Goal: Information Seeking & Learning: Learn about a topic

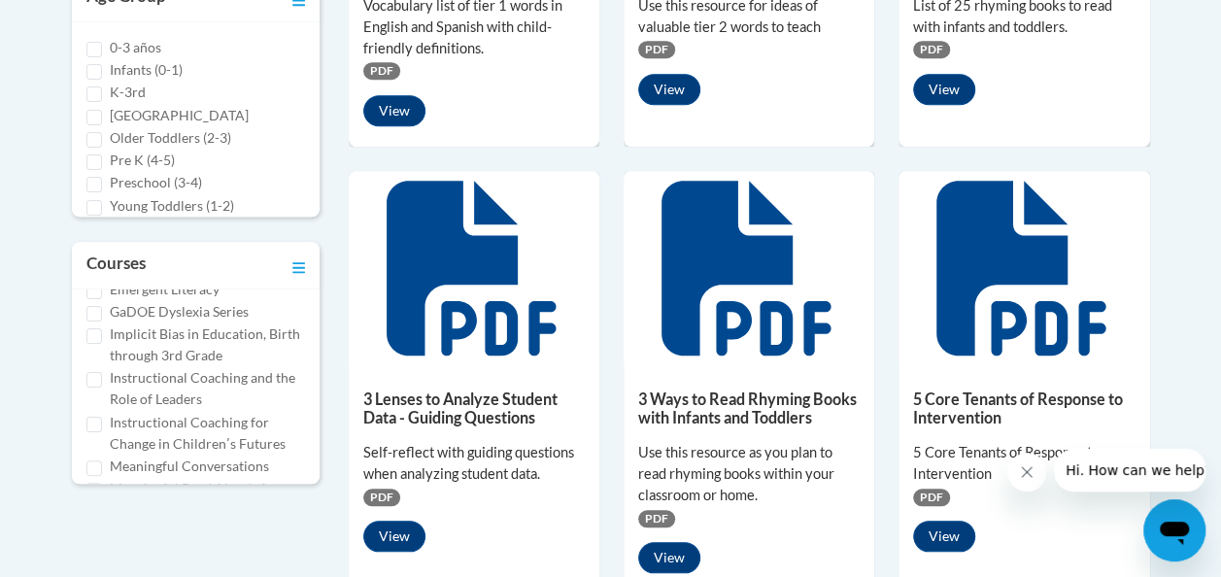
scroll to position [291, 0]
click at [184, 299] on label "Emergent Literacy" at bounding box center [165, 288] width 110 height 21
click at [102, 298] on input "Emergent Literacy" at bounding box center [94, 291] width 16 height 16
checkbox input "true"
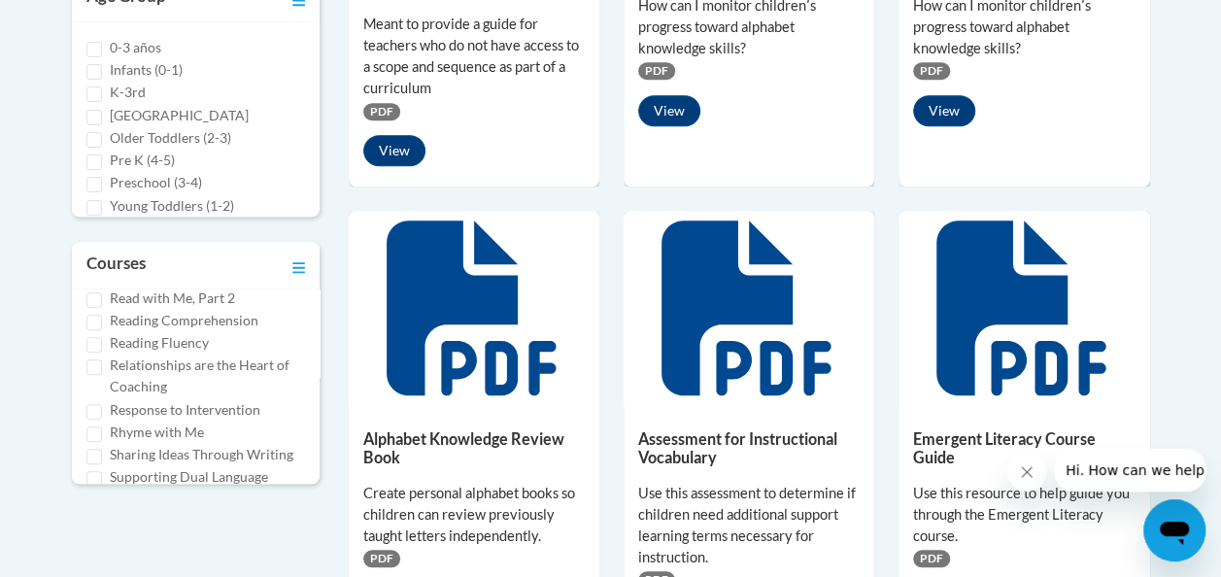
scroll to position [900, 0]
click at [97, 284] on input "Read with Me, Part 1" at bounding box center [94, 276] width 16 height 16
checkbox input "true"
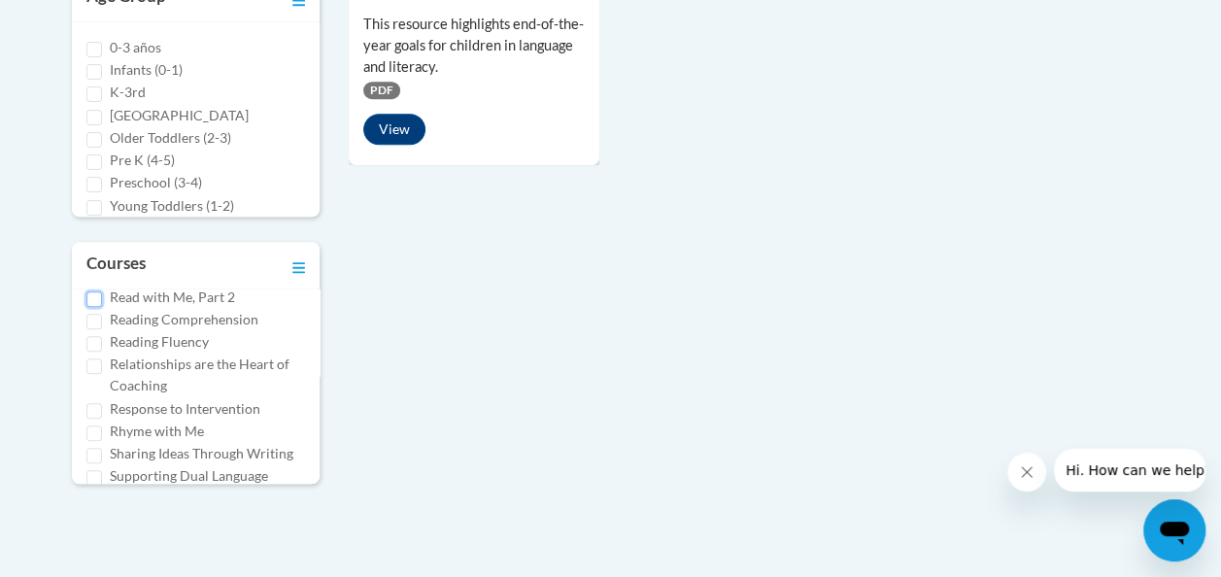
click at [92, 307] on input "Read with Me, Part 2" at bounding box center [94, 299] width 16 height 16
checkbox input "true"
click at [97, 329] on input "Reading Comprehension" at bounding box center [94, 322] width 16 height 16
checkbox input "true"
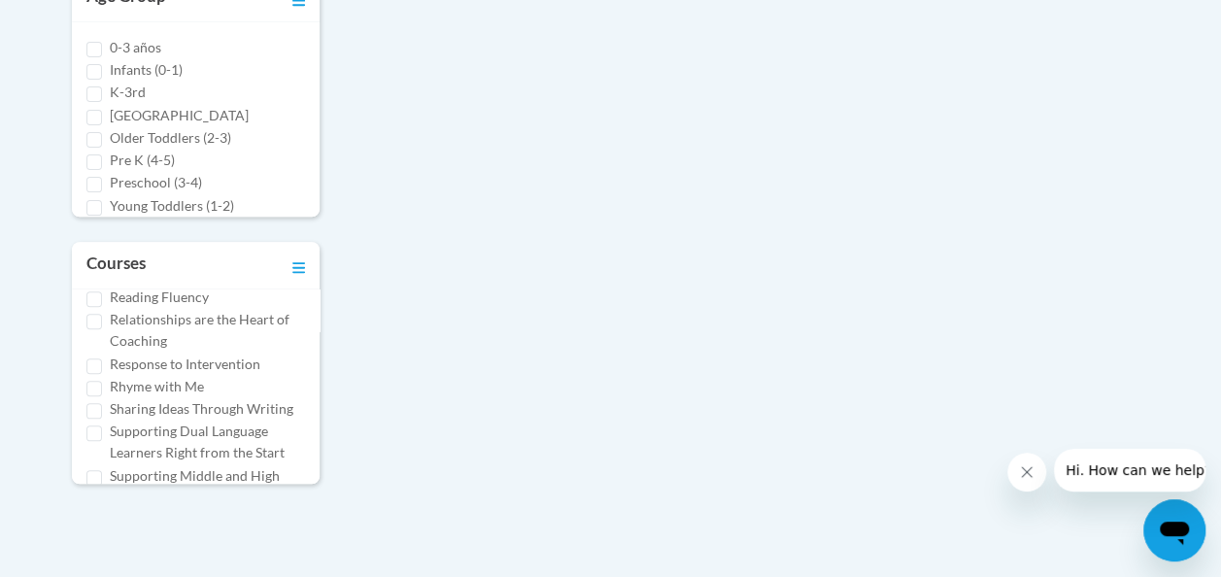
scroll to position [947, 0]
click at [97, 327] on input "Relationships are the Heart of Coaching" at bounding box center [94, 320] width 16 height 16
checkbox input "true"
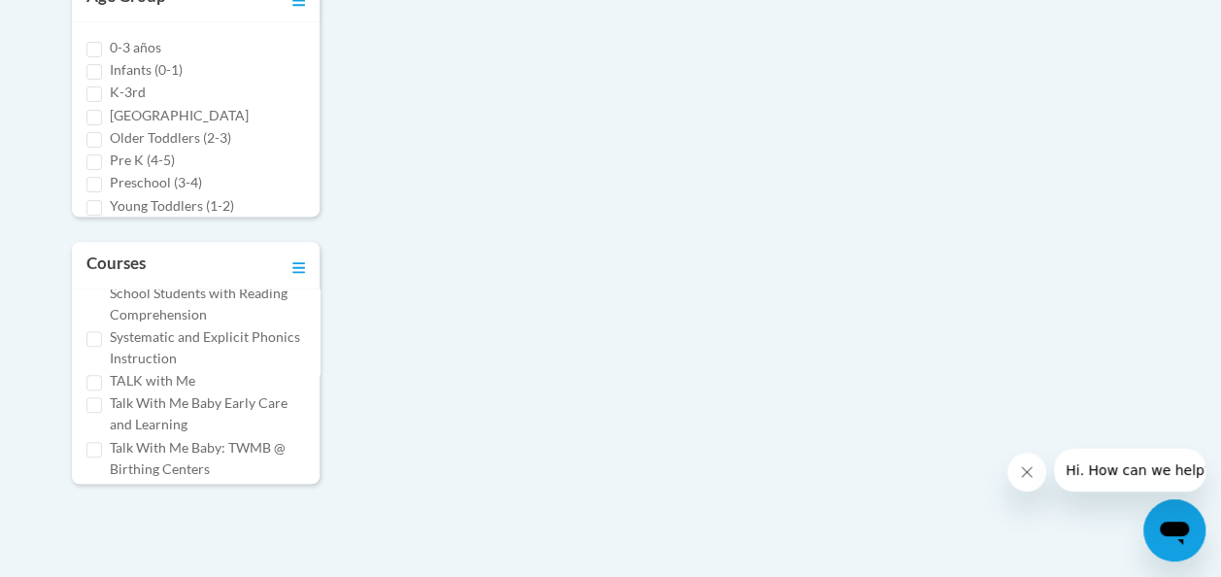
click at [95, 282] on input "Supporting Middle and High School Students with Reading Comprehension" at bounding box center [94, 274] width 16 height 16
checkbox input "true"
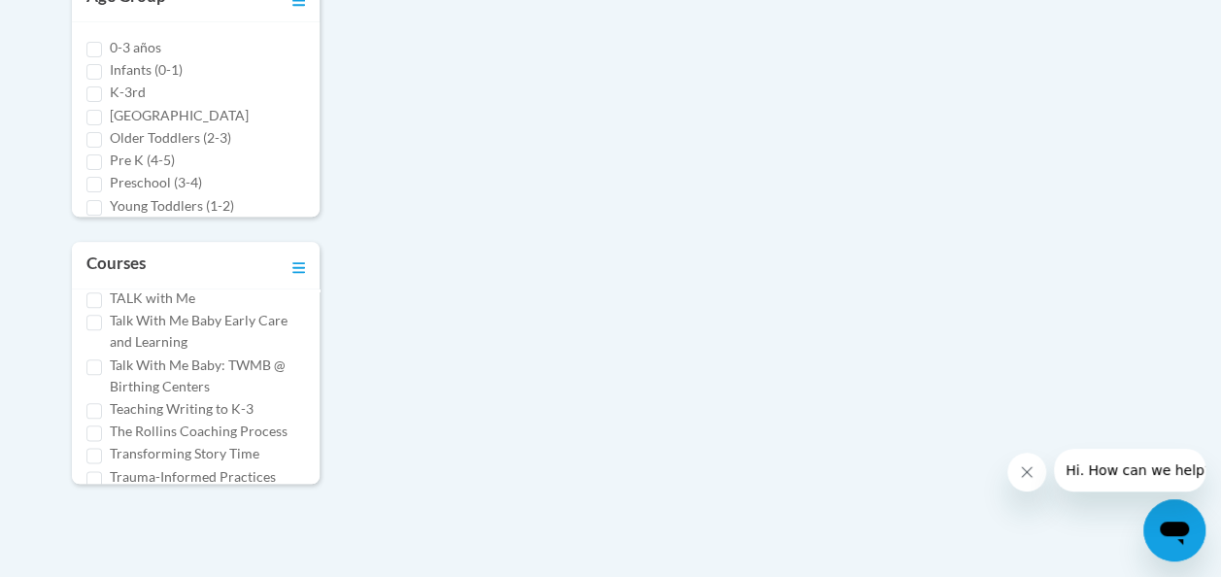
scroll to position [1232, 0]
click at [92, 263] on input "Systematic and Explicit Phonics Instruction" at bounding box center [94, 256] width 16 height 16
checkbox input "true"
click at [192, 383] on label "The Rollins Coaching Process" at bounding box center [199, 389] width 178 height 21
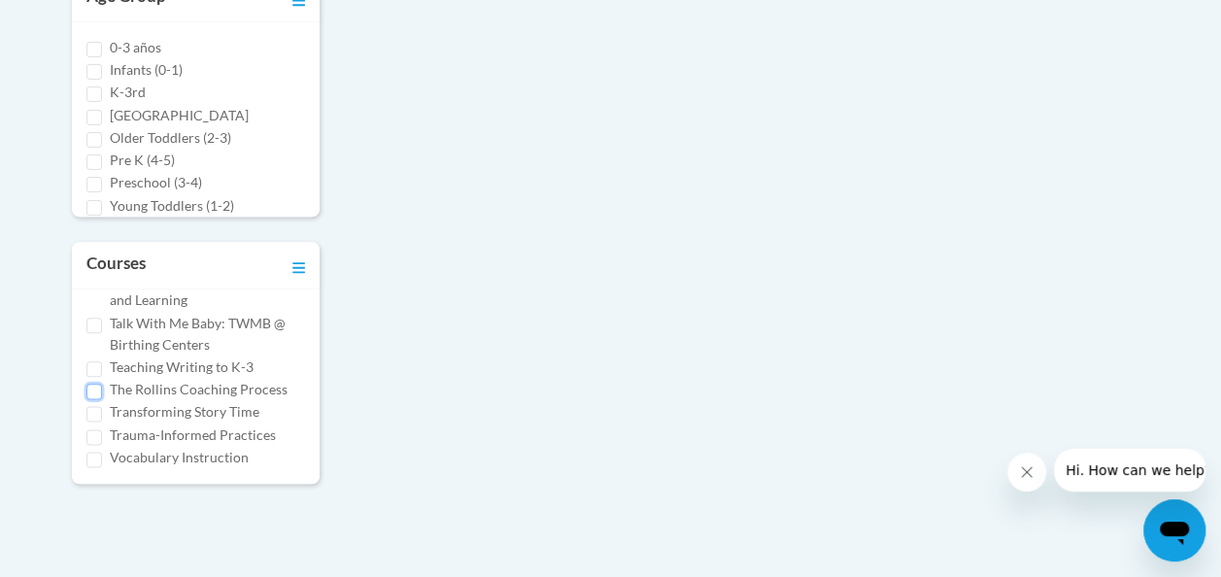
click at [102, 384] on input "The Rollins Coaching Process" at bounding box center [94, 392] width 16 height 16
checkbox input "true"
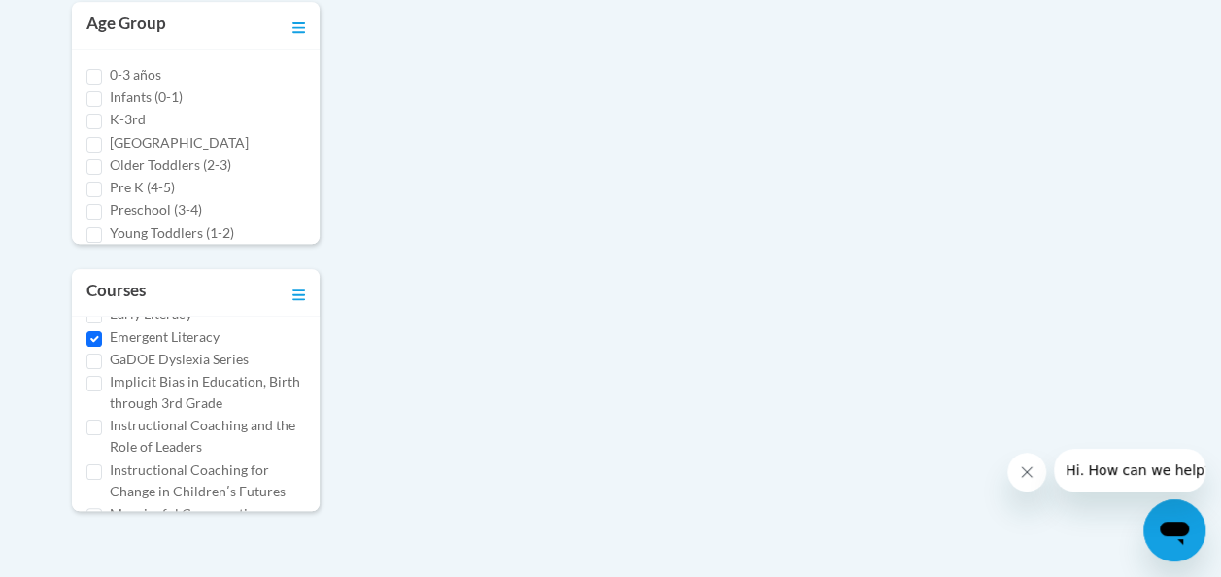
scroll to position [275, 0]
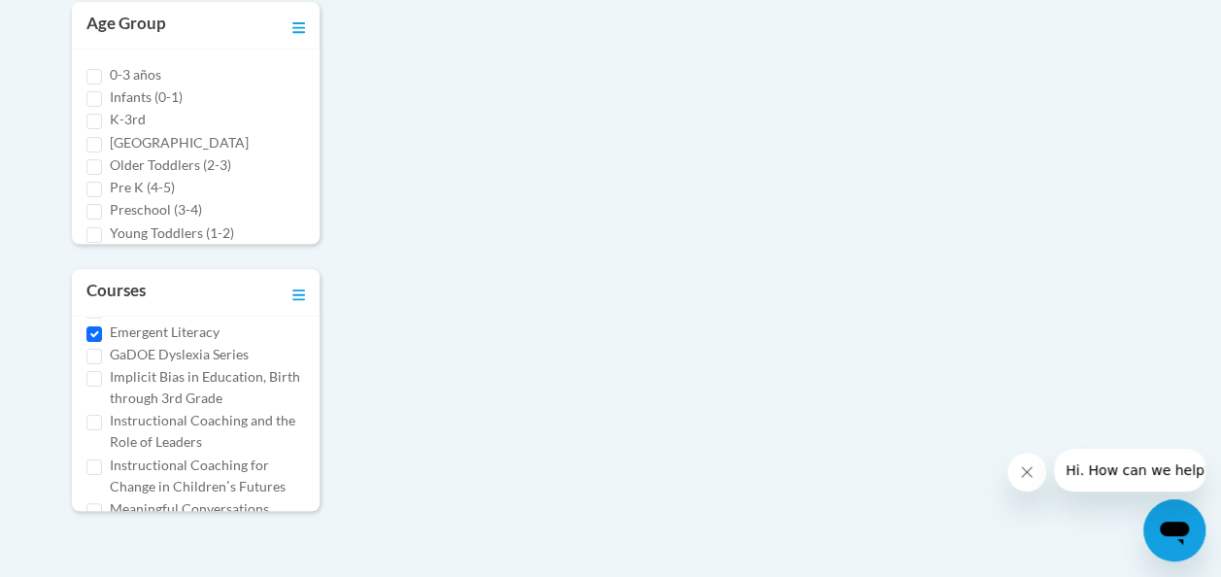
click at [98, 343] on div "Emergent Literacy" at bounding box center [195, 331] width 218 height 21
click at [93, 342] on input "Emergent Literacy" at bounding box center [94, 334] width 16 height 16
checkbox input "false"
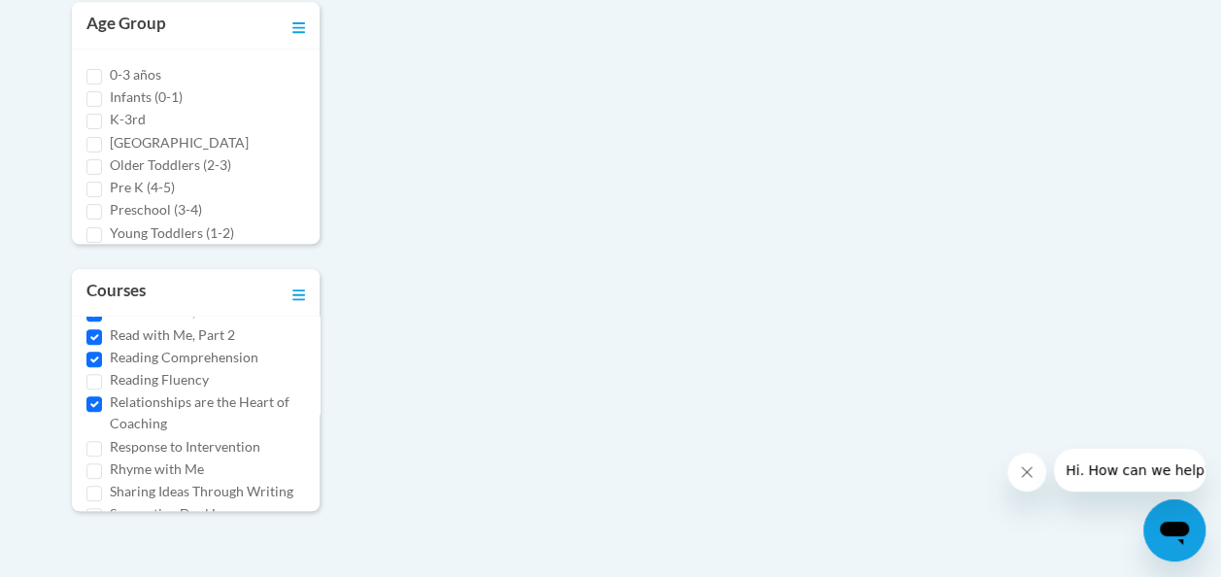
scroll to position [914, 0]
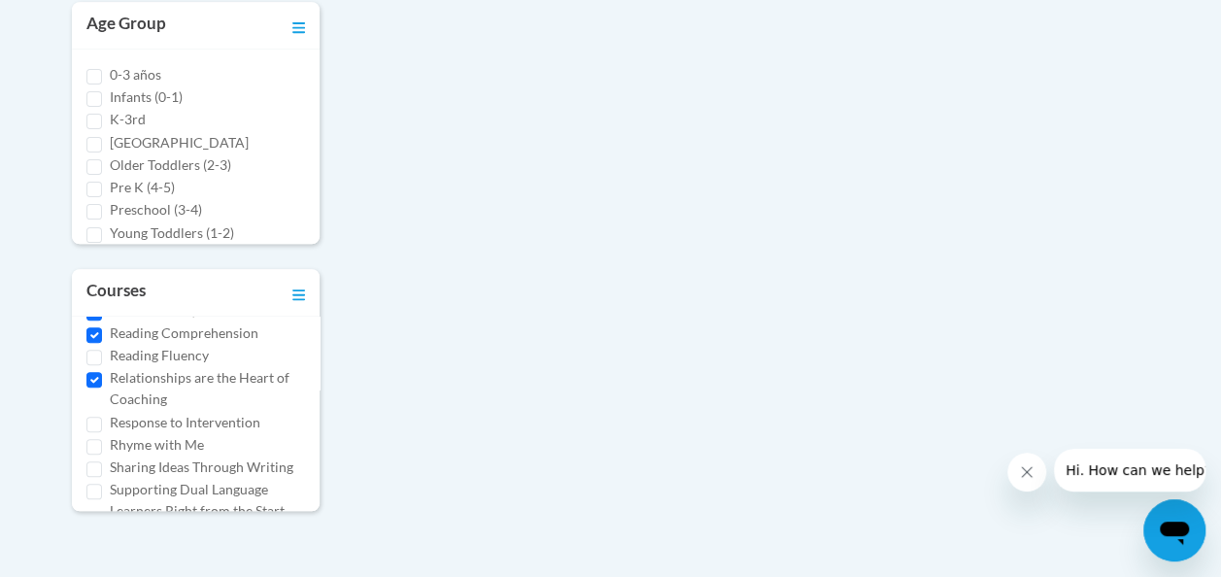
click at [93, 297] on input "Read with Me, Part 1" at bounding box center [94, 290] width 16 height 16
checkbox input "true"
click at [91, 343] on input "Reading Comprehension" at bounding box center [94, 335] width 16 height 16
checkbox input "false"
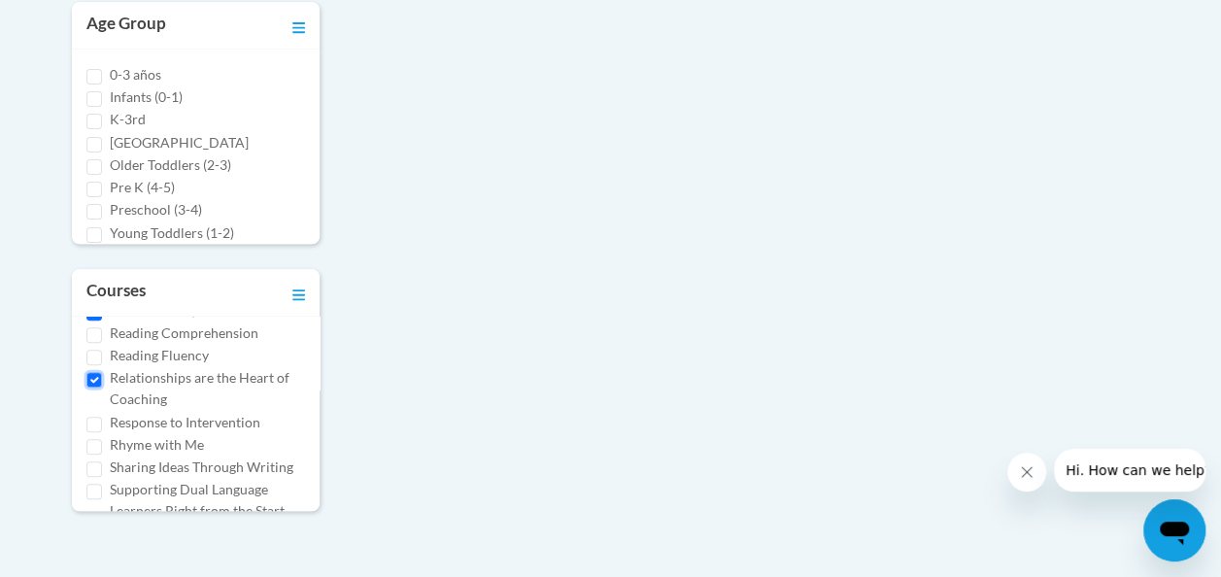
click at [93, 387] on input "Relationships are the Heart of Coaching" at bounding box center [94, 380] width 16 height 16
checkbox input "false"
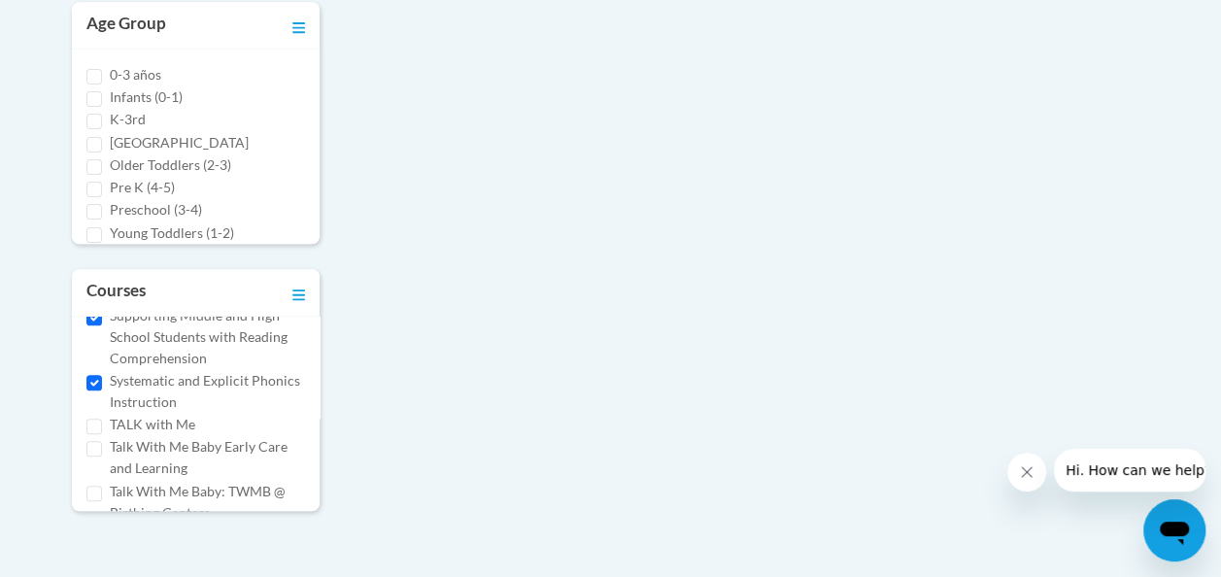
scroll to position [1133, 0]
click at [94, 324] on input "Supporting Middle and High School Students with Reading Comprehension" at bounding box center [94, 317] width 16 height 16
checkbox input "false"
click at [91, 389] on input "Systematic and Explicit Phonics Instruction" at bounding box center [94, 382] width 16 height 16
checkbox input "false"
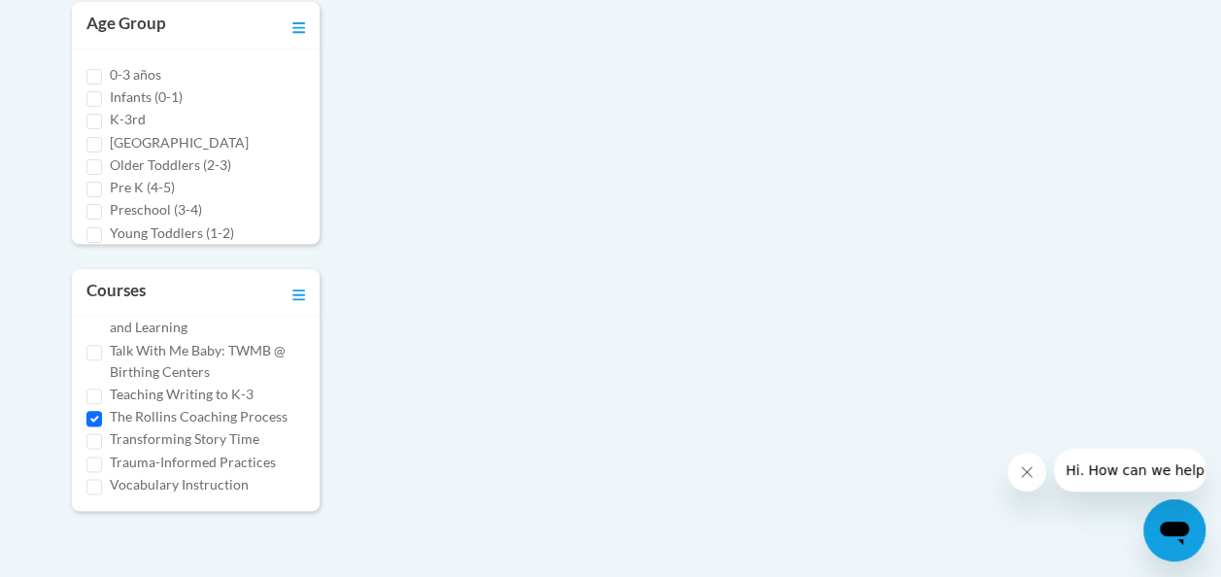
scroll to position [1313, 0]
click at [91, 426] on input "The Rollins Coaching Process" at bounding box center [94, 419] width 16 height 16
checkbox input "false"
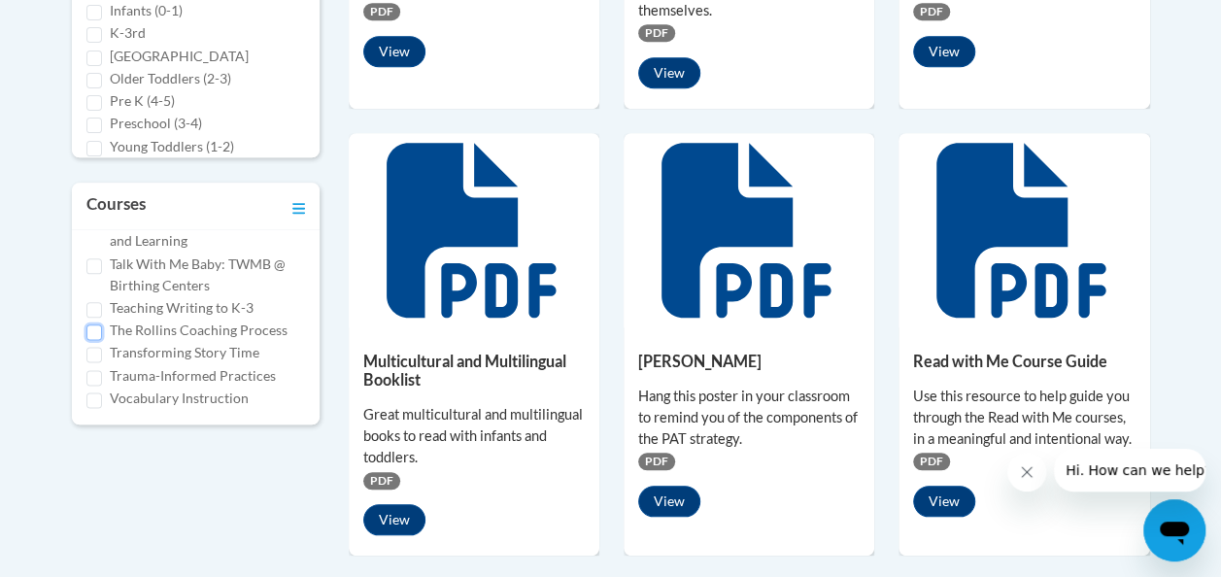
scroll to position [1359, 0]
click at [157, 393] on label "Vocabulary Instruction" at bounding box center [179, 397] width 139 height 21
click at [102, 393] on input "Vocabulary Instruction" at bounding box center [94, 400] width 16 height 16
checkbox input "true"
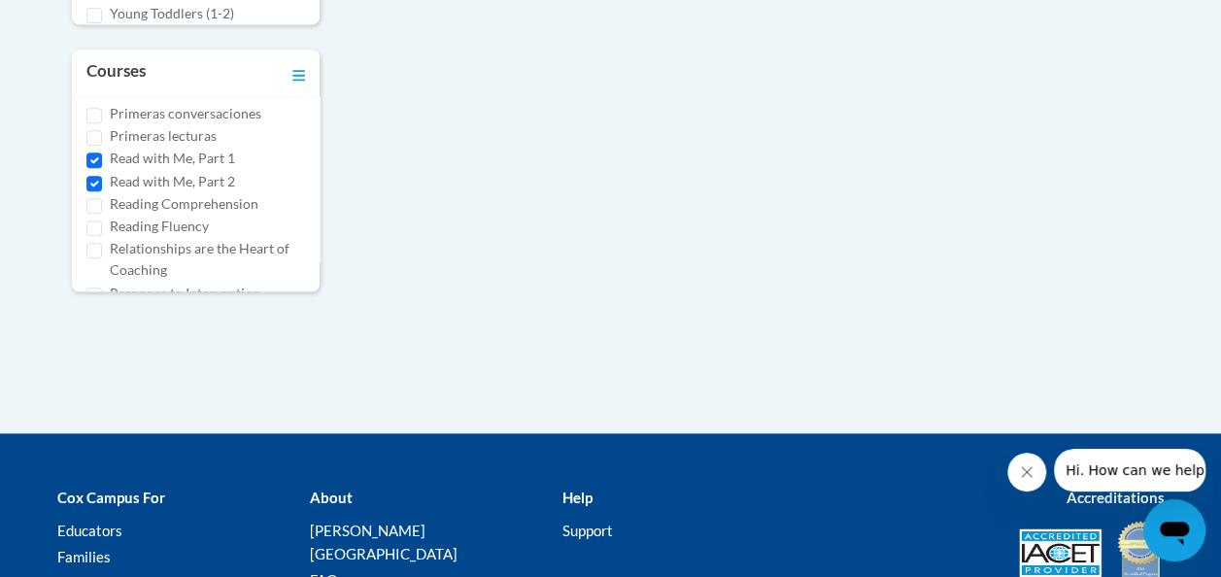
scroll to position [776, 0]
click at [97, 216] on input "Read with Me, Part 1" at bounding box center [94, 208] width 16 height 16
checkbox input "false"
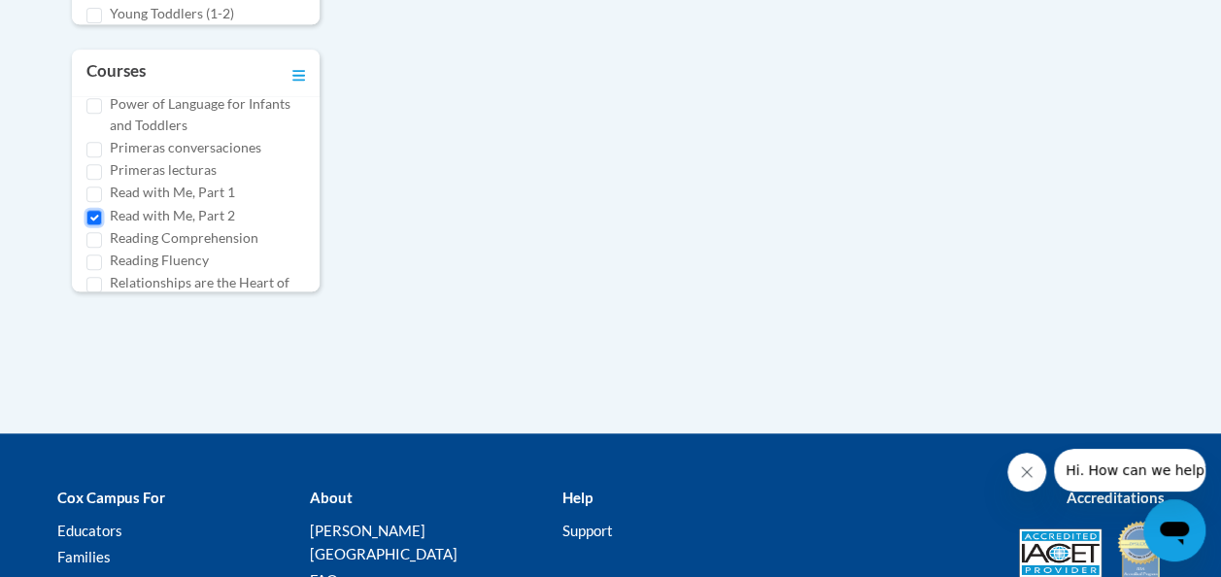
click at [100, 225] on input "Read with Me, Part 2" at bounding box center [94, 218] width 16 height 16
checkbox input "false"
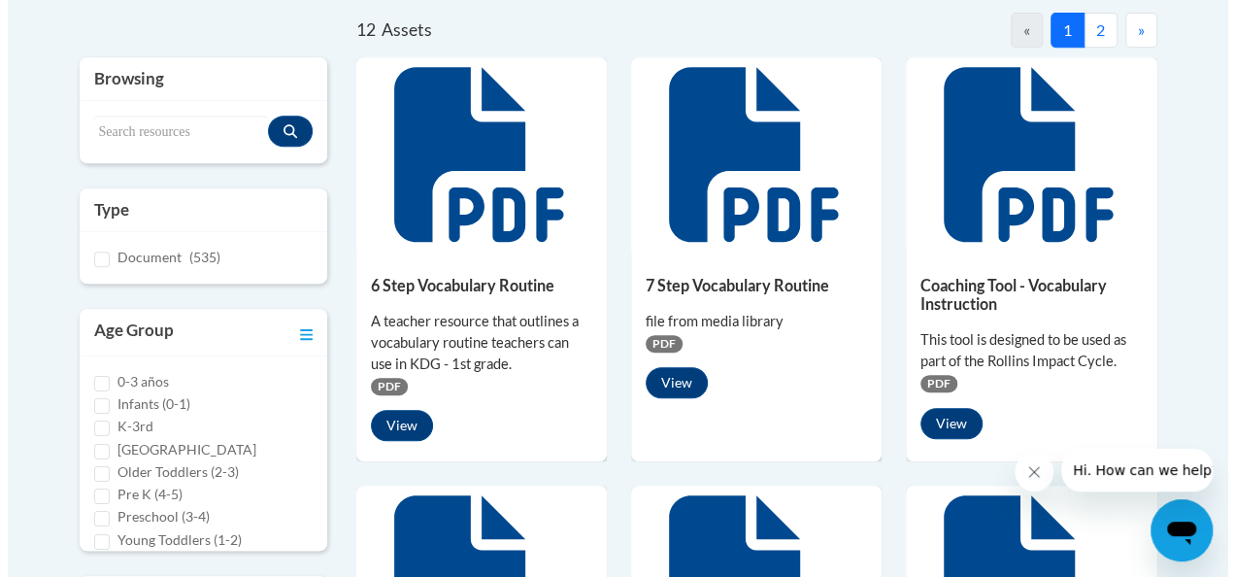
scroll to position [424, 0]
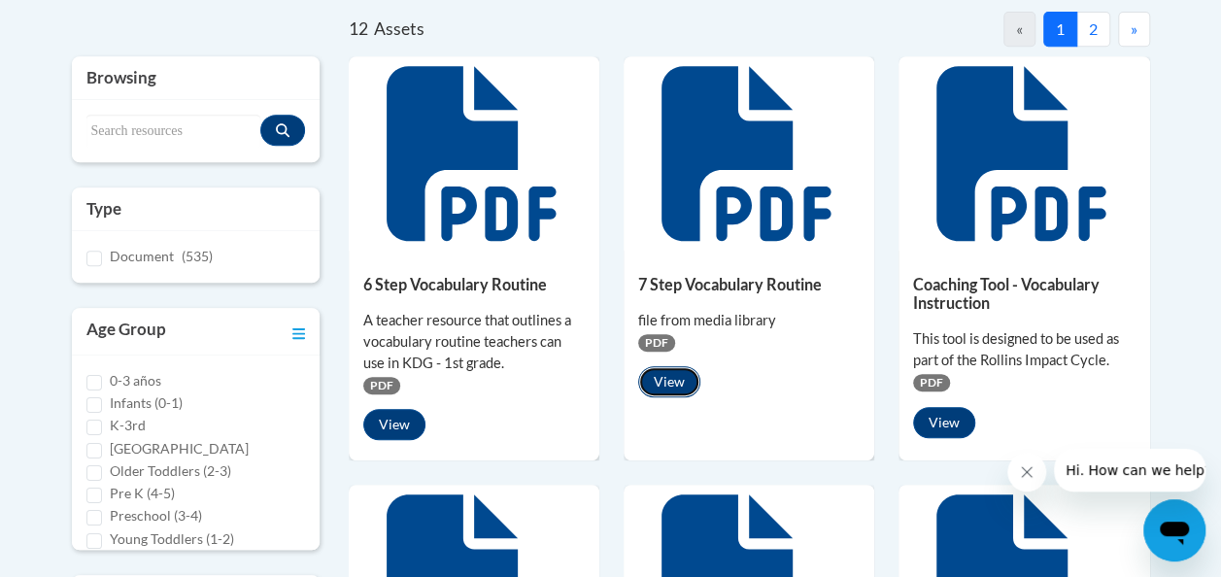
click at [674, 382] on button "View" at bounding box center [669, 381] width 62 height 31
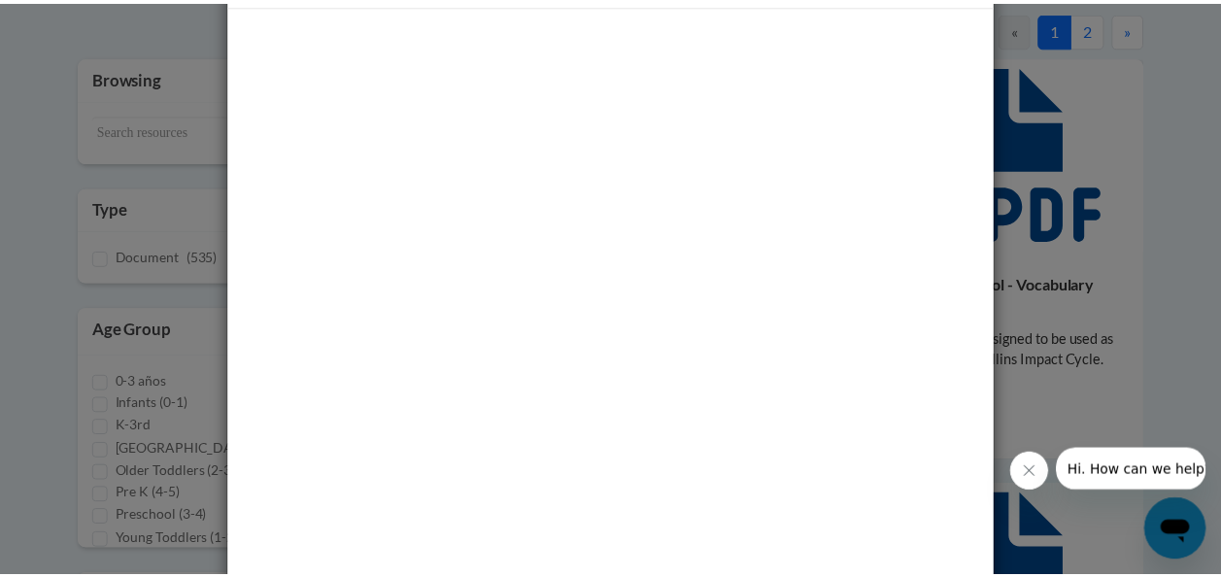
scroll to position [115, 0]
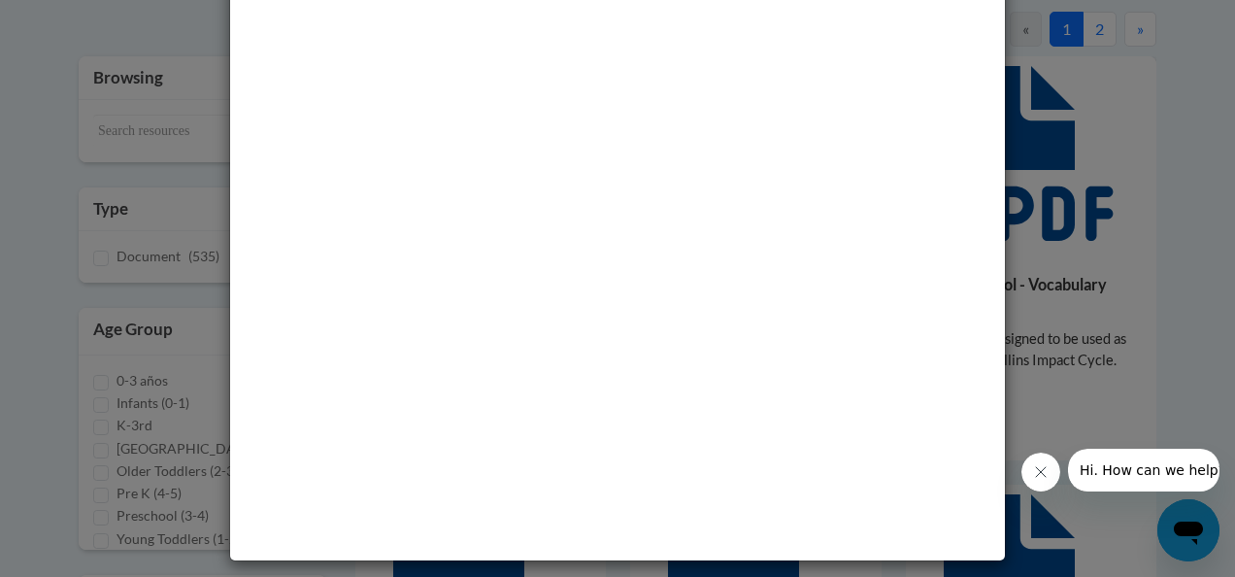
click at [1181, 290] on div "Media - 7 Step Vocabulary Routine" at bounding box center [617, 288] width 1235 height 577
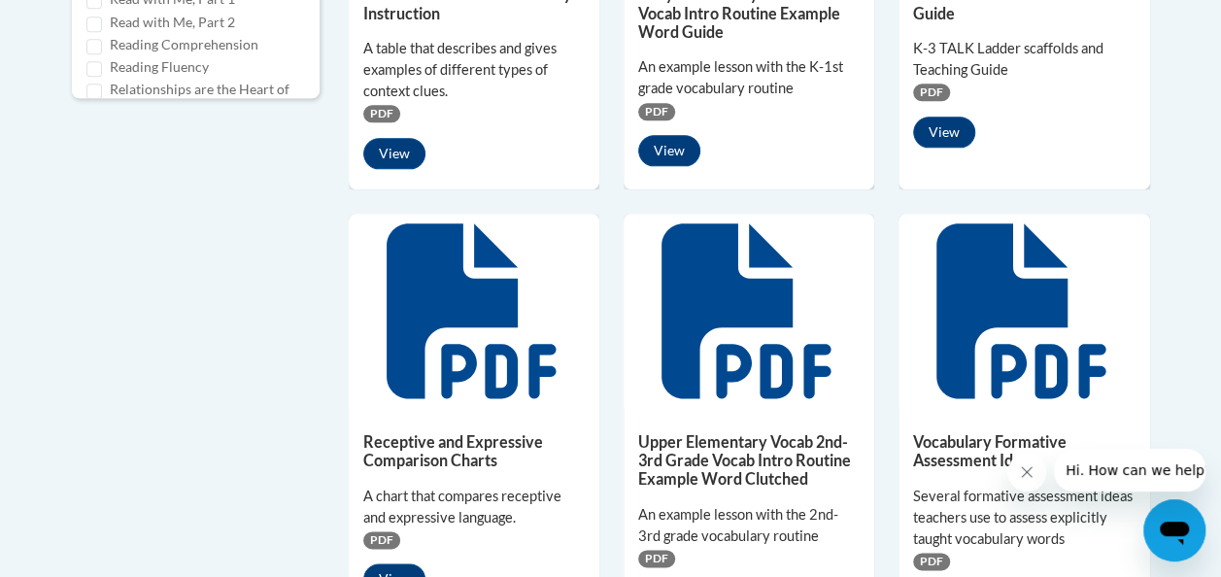
scroll to position [1146, 0]
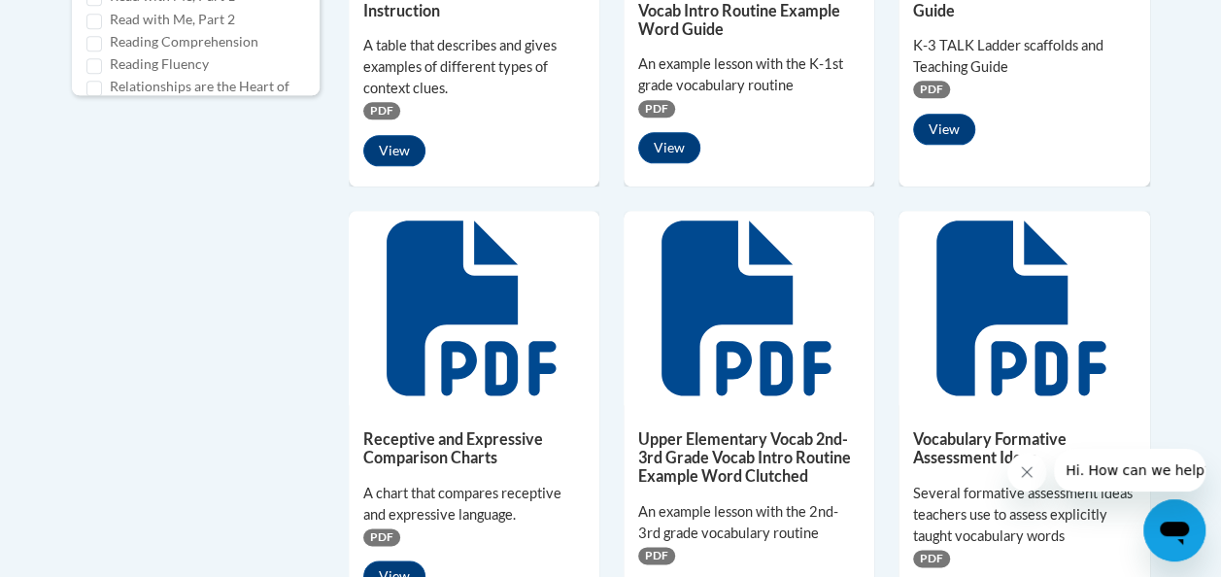
click at [1043, 278] on icon at bounding box center [1020, 307] width 169 height 175
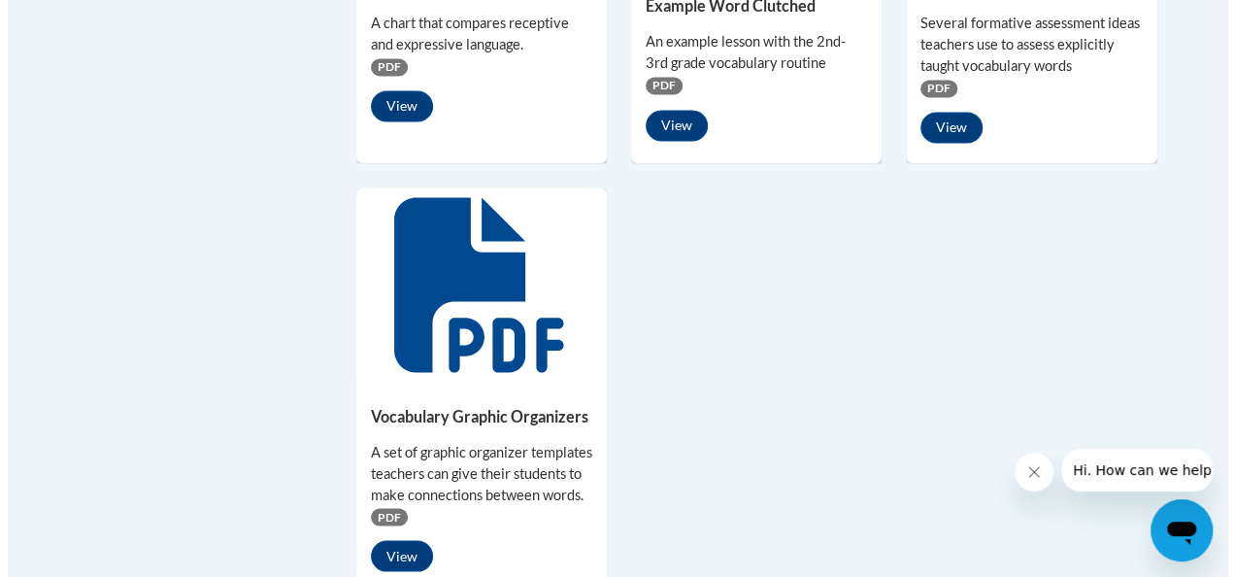
scroll to position [1620, 0]
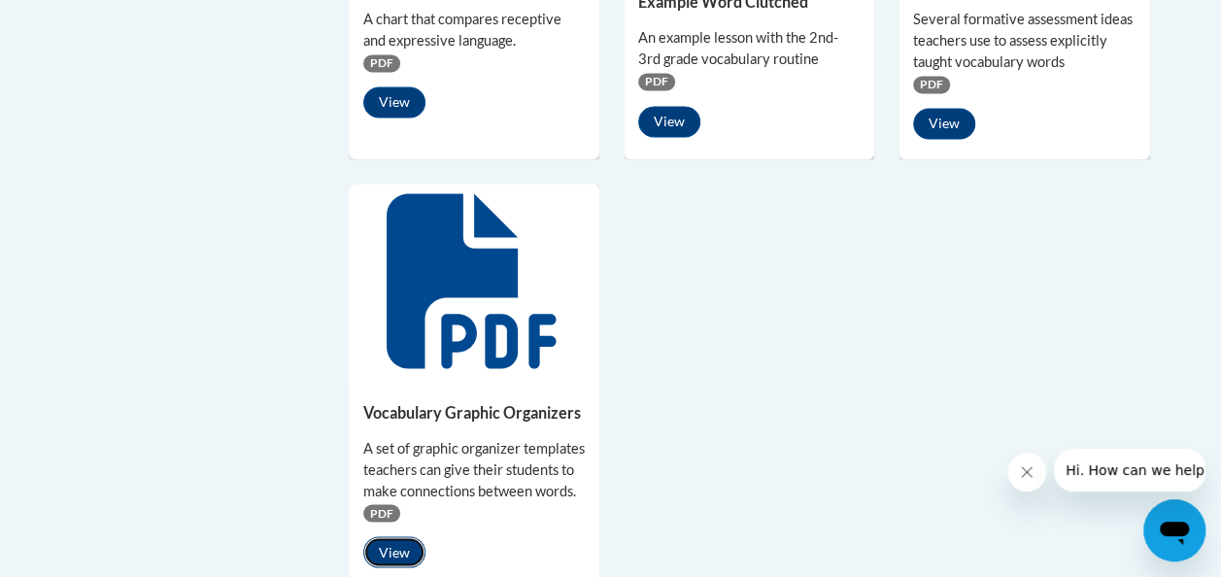
click at [390, 558] on button "View" at bounding box center [394, 551] width 62 height 31
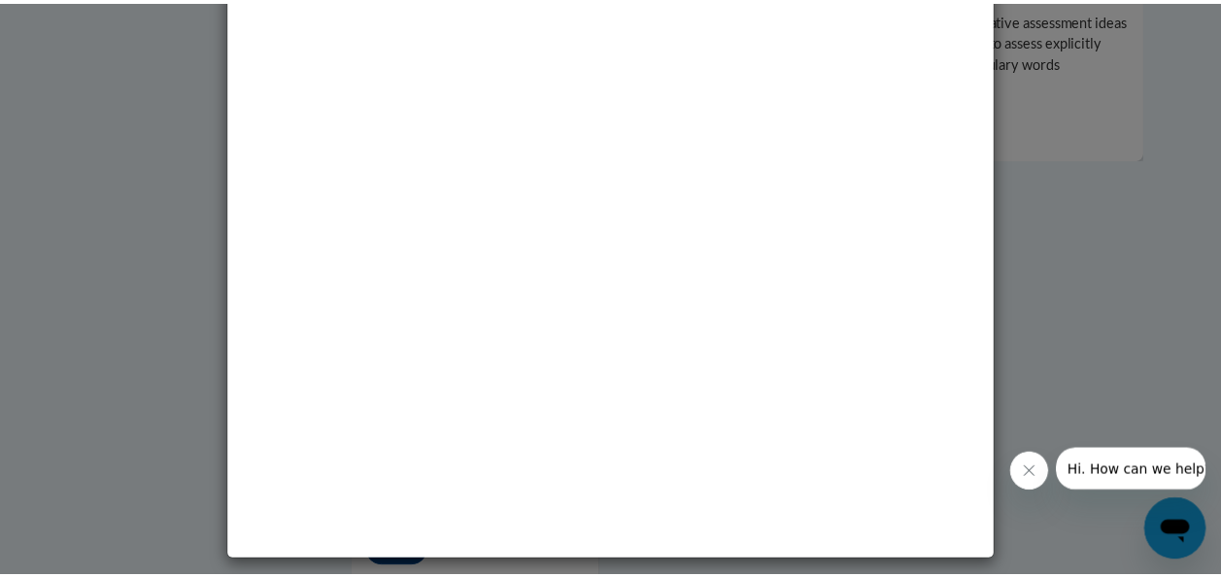
scroll to position [0, 0]
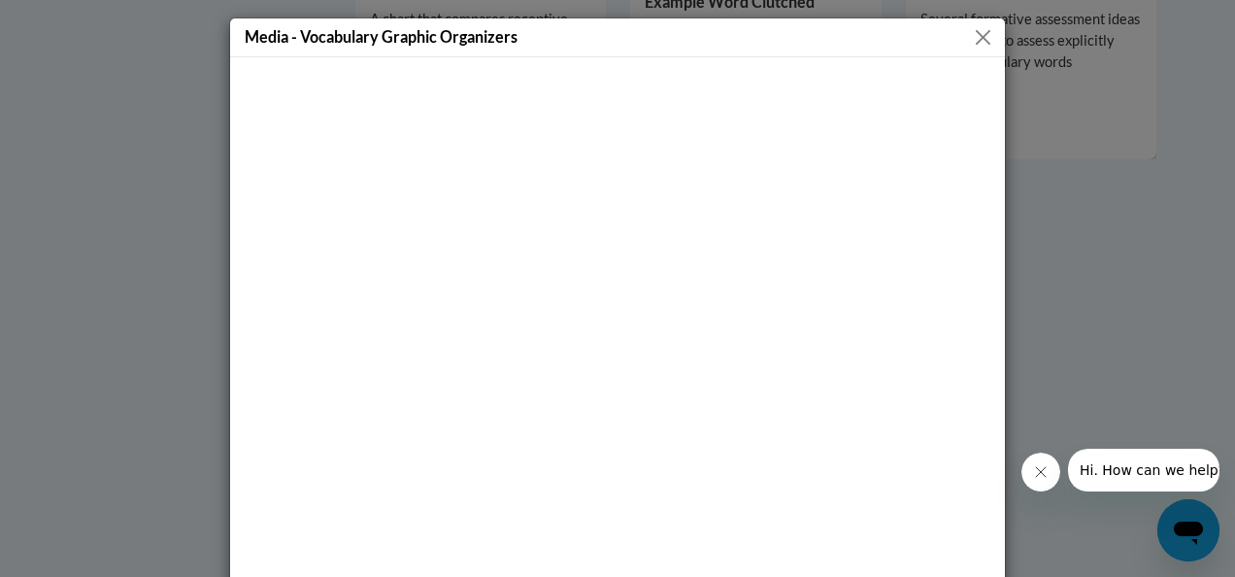
click at [976, 40] on button "Close" at bounding box center [983, 37] width 24 height 24
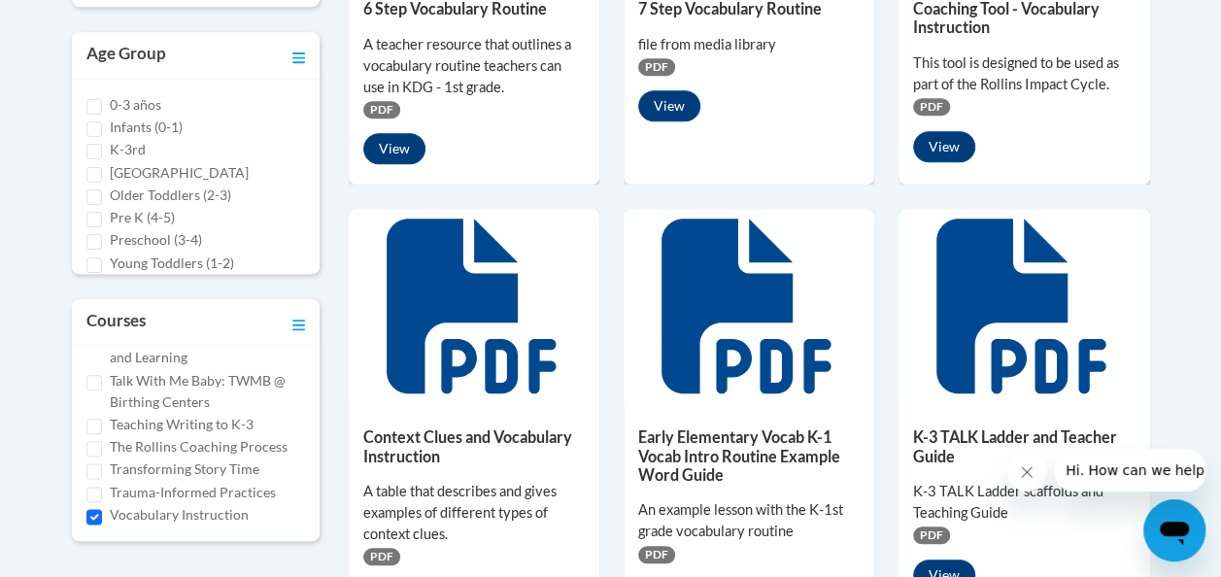
scroll to position [1359, 0]
click at [93, 510] on input "Vocabulary Instruction" at bounding box center [94, 517] width 16 height 16
checkbox input "false"
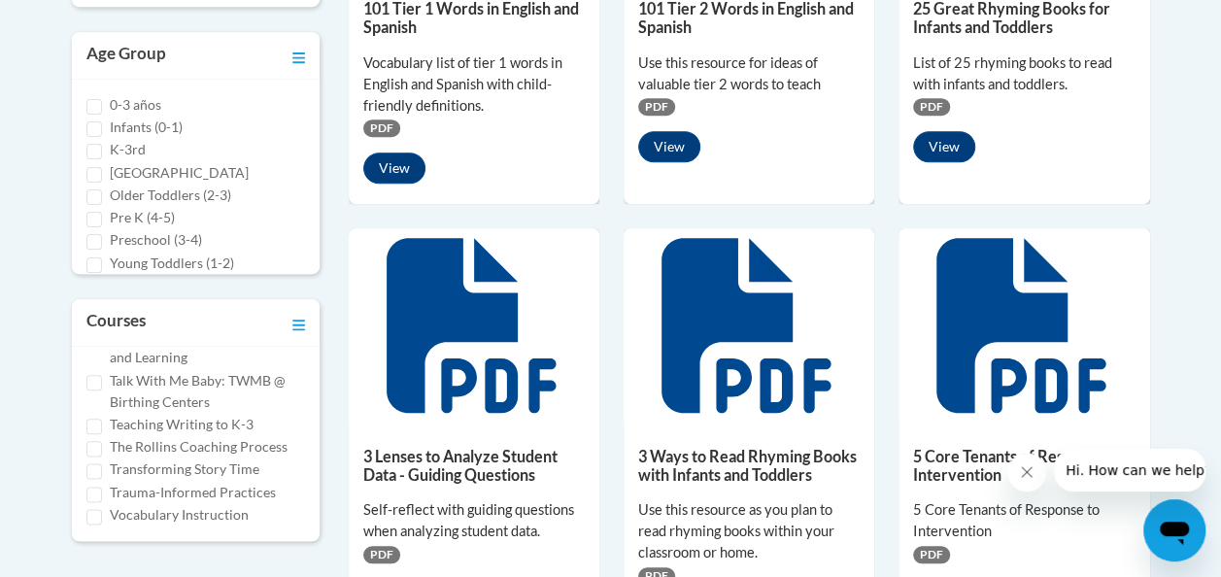
click at [199, 419] on label "Teaching Writing to K-3" at bounding box center [182, 424] width 144 height 21
click at [102, 419] on input "Teaching Writing to K-3" at bounding box center [94, 427] width 16 height 16
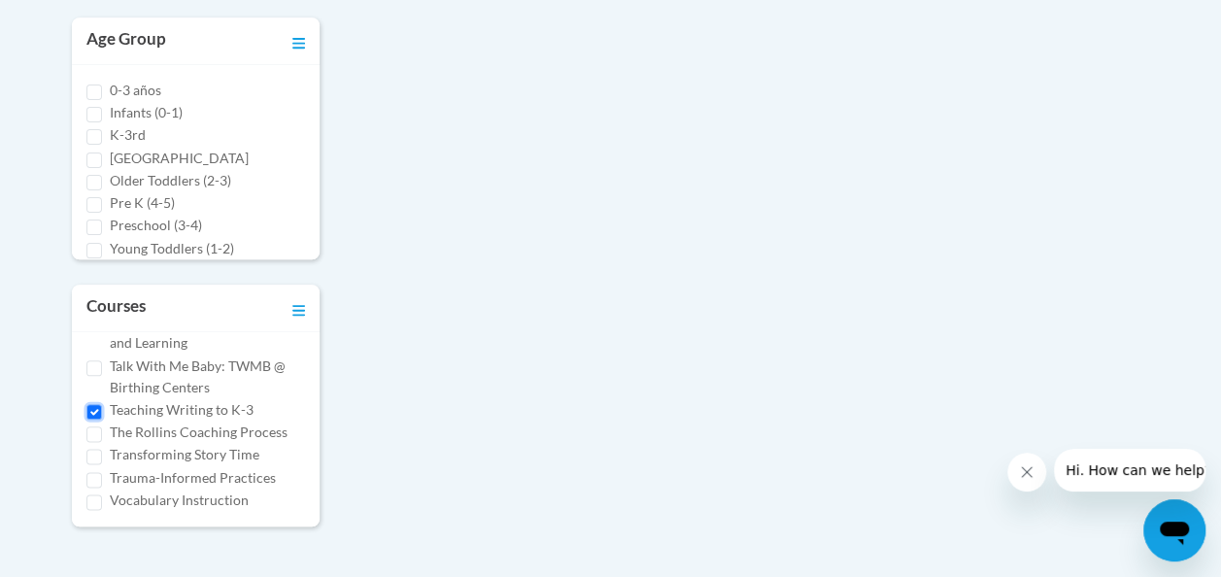
scroll to position [702, 0]
click at [95, 419] on input "Teaching Writing to K-3" at bounding box center [94, 411] width 16 height 16
checkbox input "false"
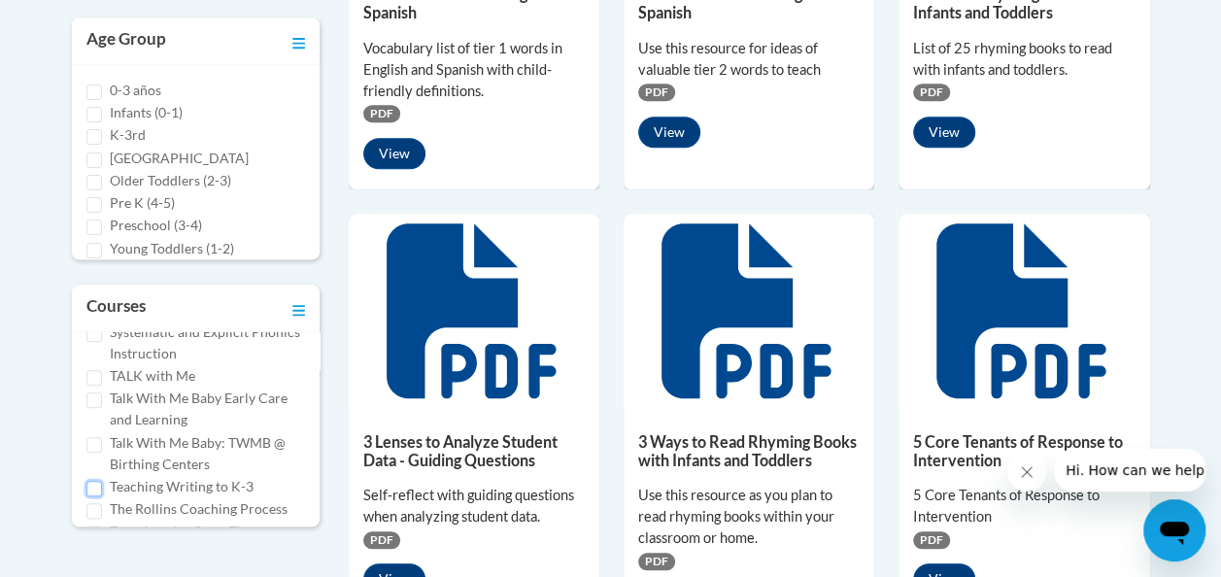
scroll to position [1188, 0]
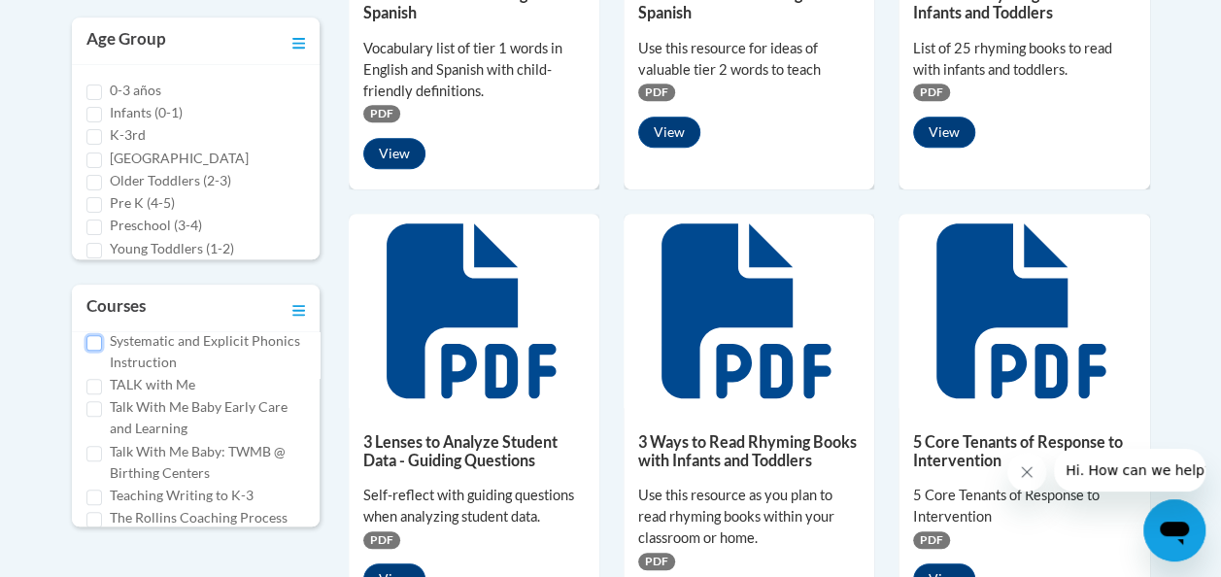
click at [97, 351] on input "Systematic and Explicit Phonics Instruction" at bounding box center [94, 343] width 16 height 16
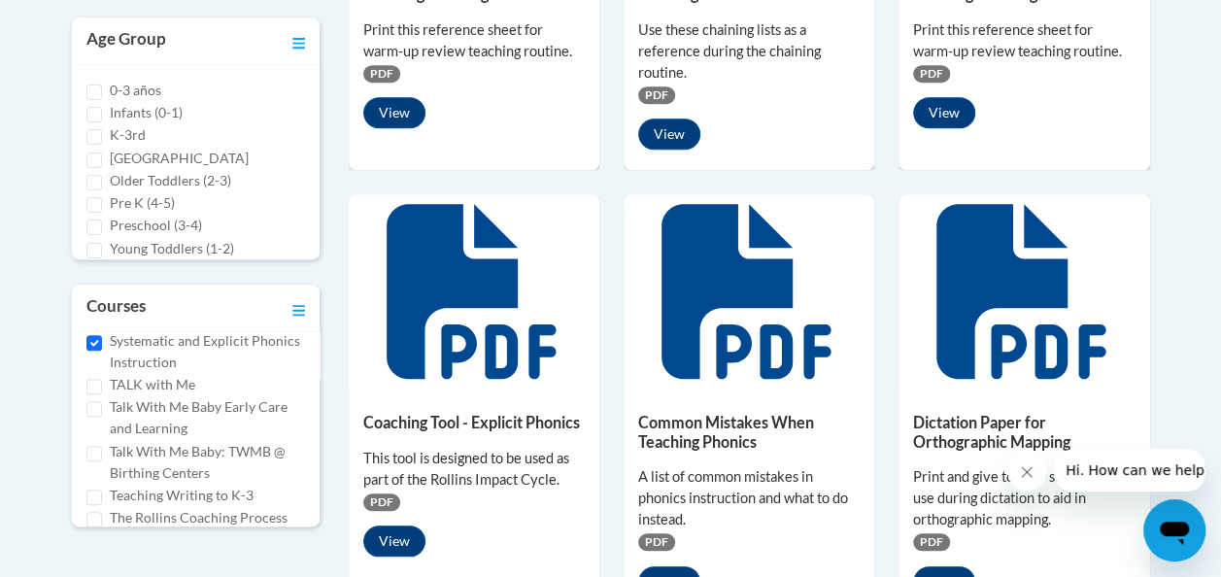
click at [706, 322] on icon at bounding box center [748, 291] width 175 height 175
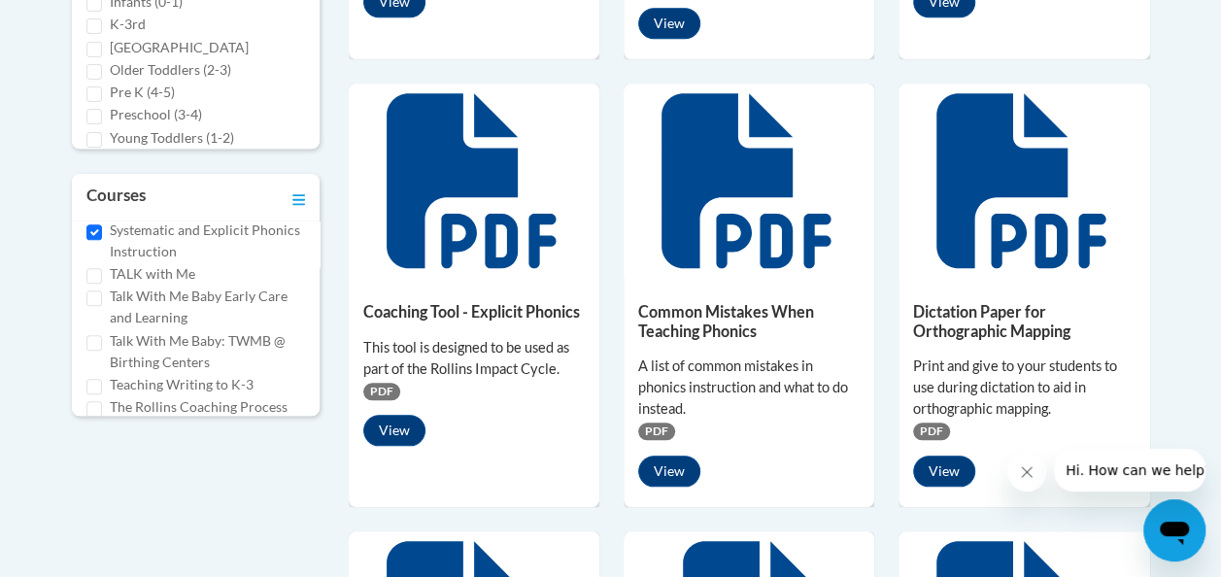
scroll to position [826, 0]
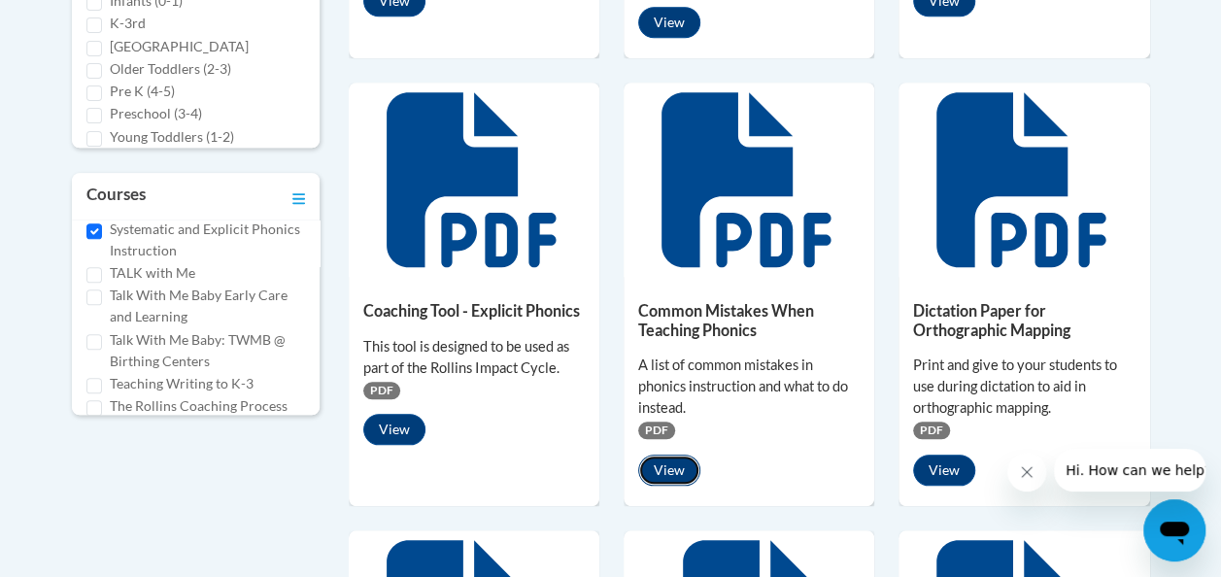
click at [664, 472] on button "View" at bounding box center [669, 469] width 62 height 31
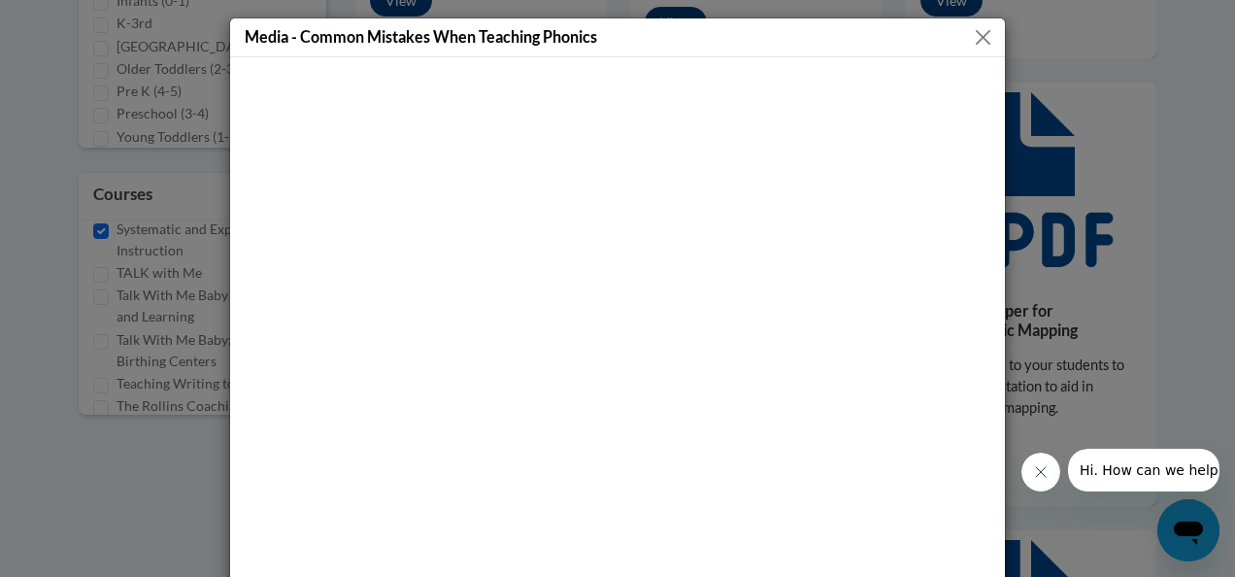
click at [161, 132] on div "Media - Common Mistakes When Teaching Phonics" at bounding box center [617, 288] width 1235 height 577
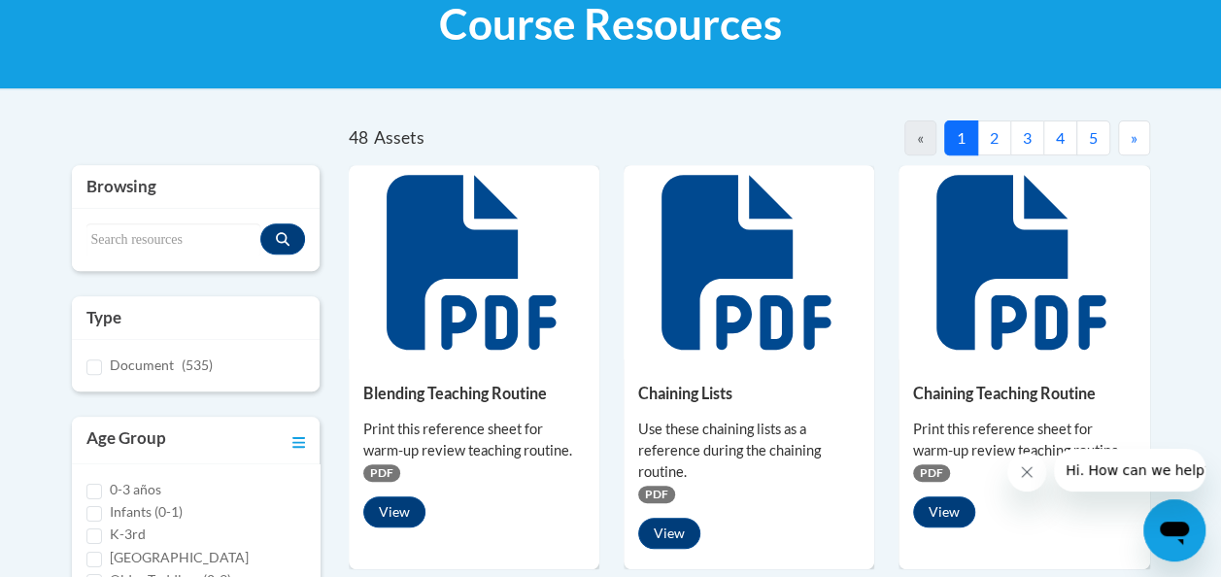
scroll to position [310, 0]
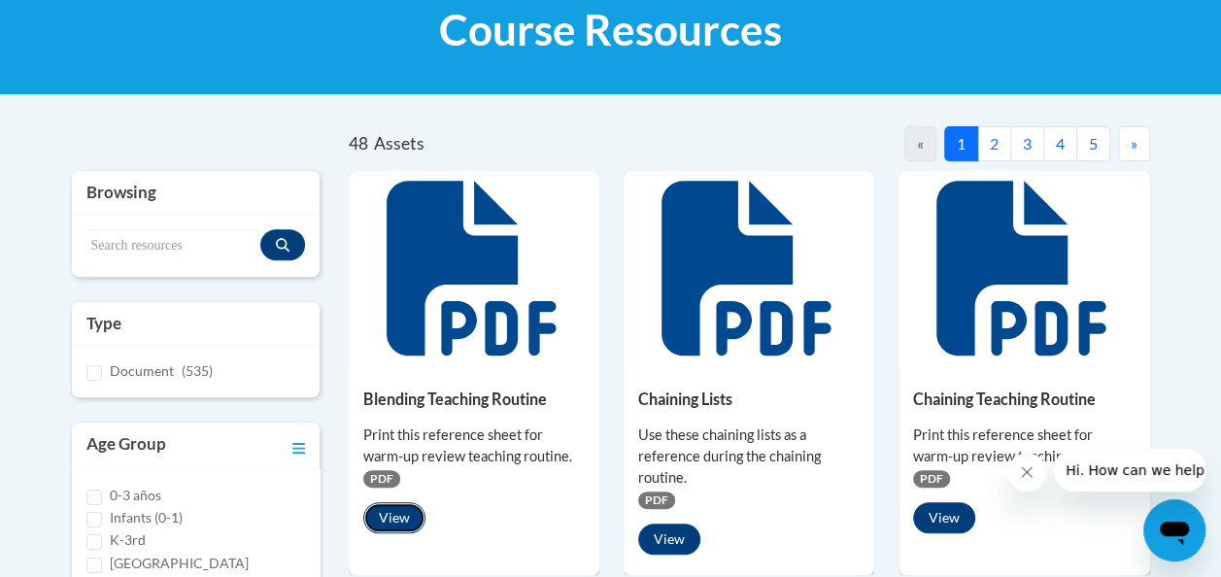
click at [400, 513] on button "View" at bounding box center [394, 517] width 62 height 31
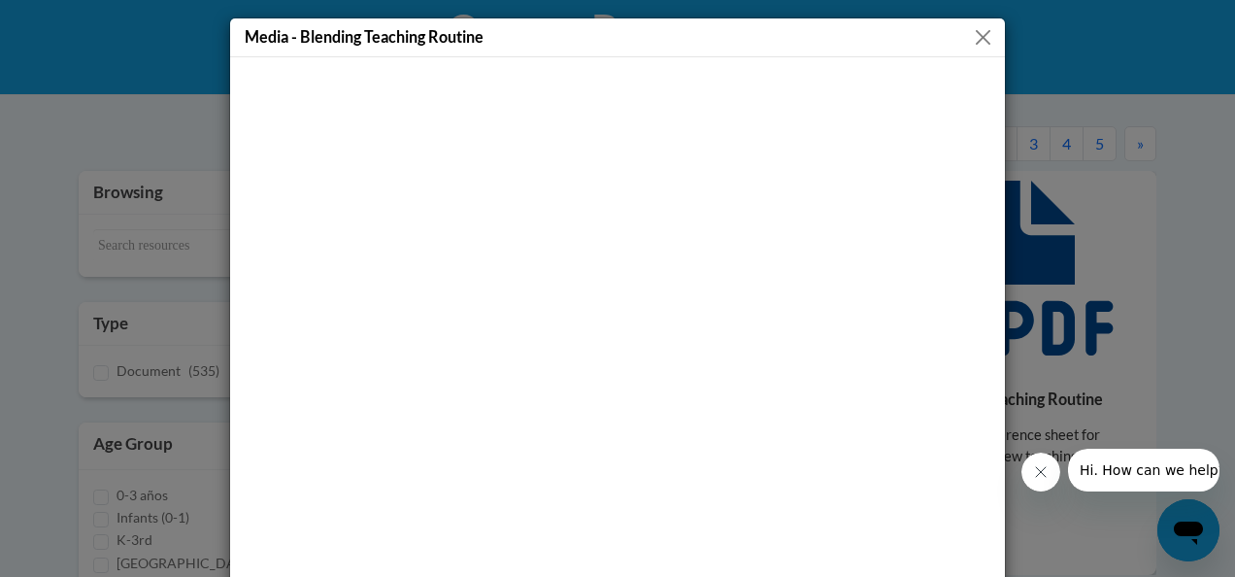
click at [1095, 266] on div "Media - Blending Teaching Routine" at bounding box center [617, 288] width 1235 height 577
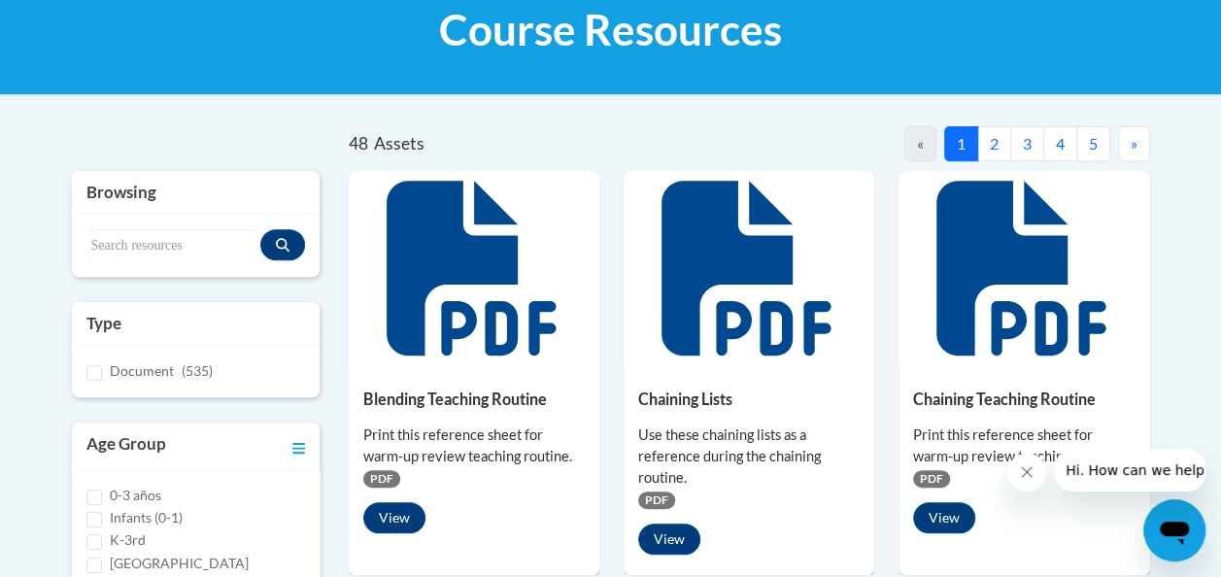
click at [690, 379] on div "Chaining Lists Use these chaining lists as a reference during the chaining rout…" at bounding box center [748, 467] width 251 height 204
click at [676, 546] on button "View" at bounding box center [669, 538] width 62 height 31
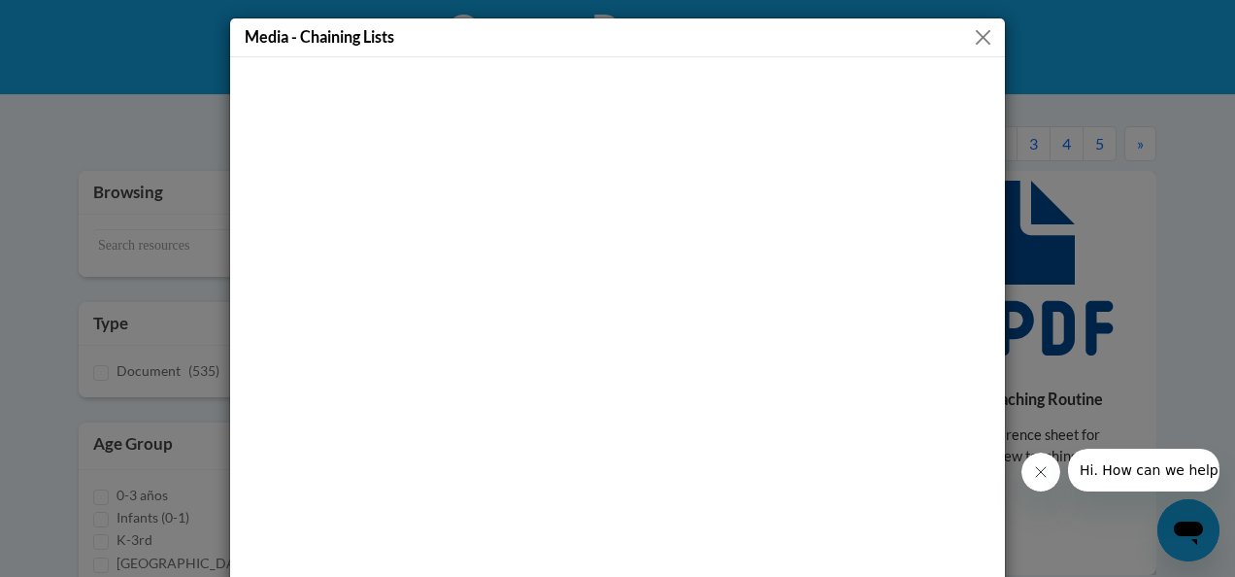
click at [854, 67] on div at bounding box center [617, 366] width 775 height 618
click at [976, 32] on button "Close" at bounding box center [983, 37] width 24 height 24
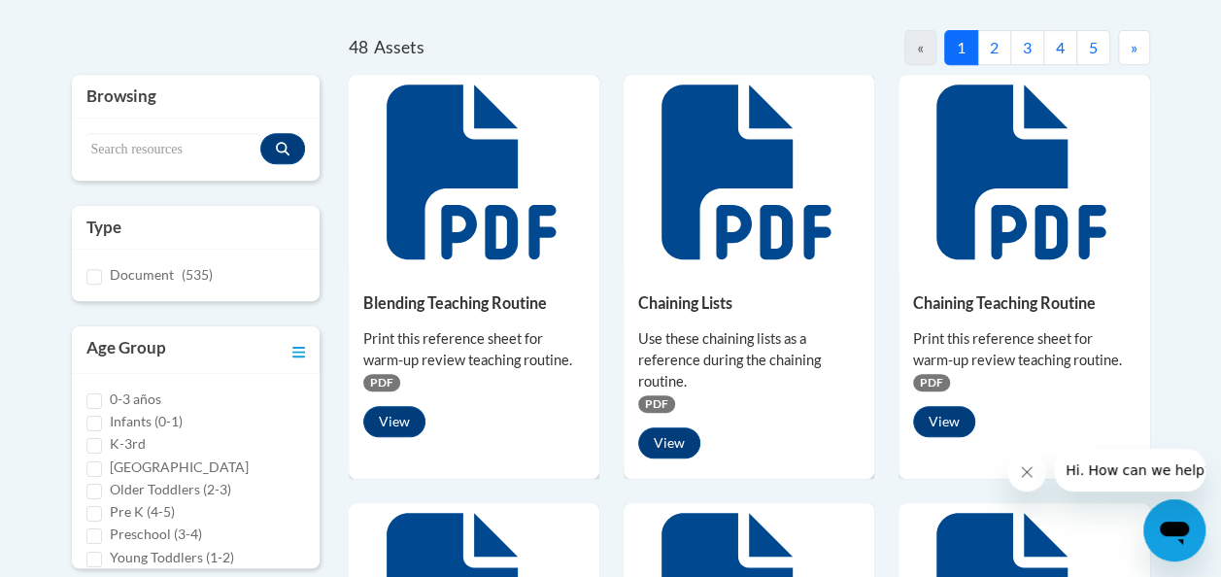
scroll to position [407, 0]
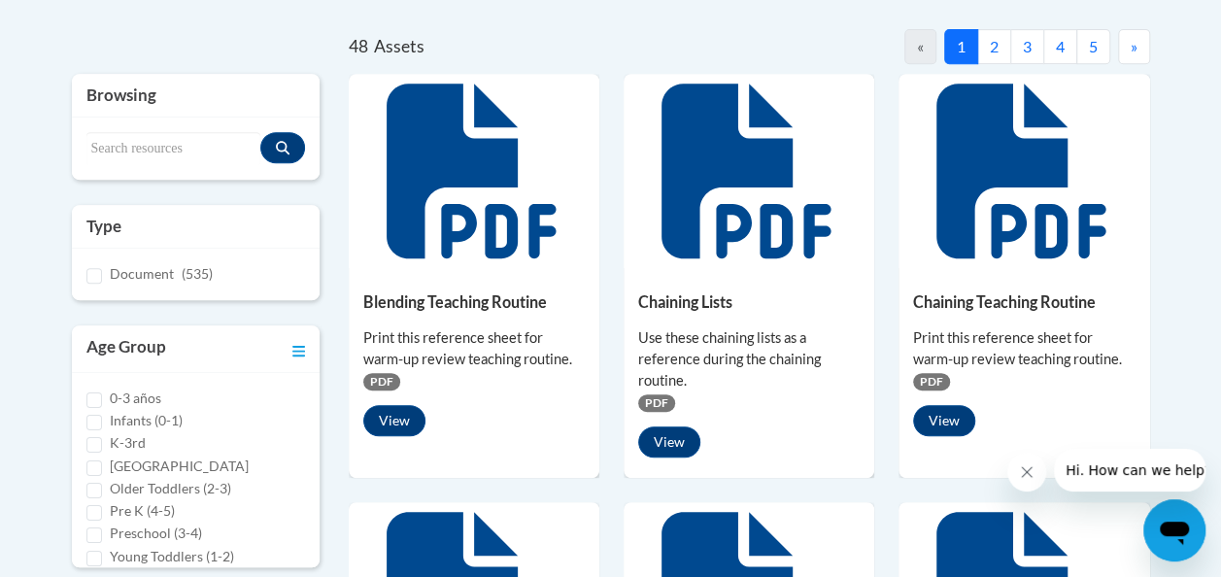
click at [990, 226] on icon at bounding box center [1023, 171] width 175 height 175
click at [951, 410] on button "View" at bounding box center [944, 420] width 62 height 31
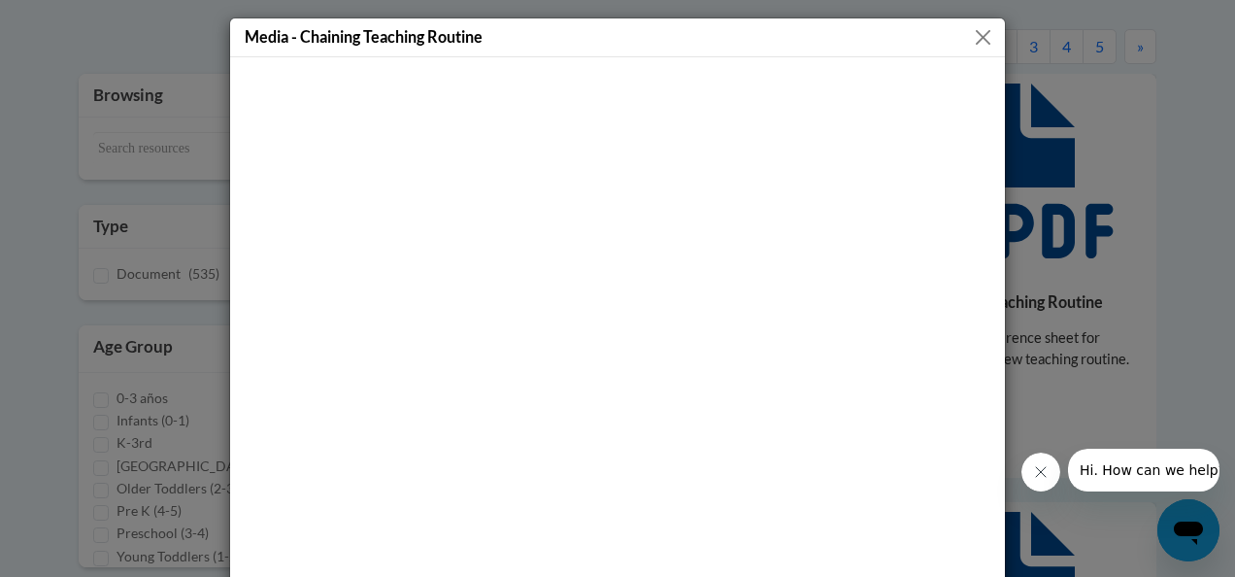
click at [981, 40] on button "Close" at bounding box center [983, 37] width 24 height 24
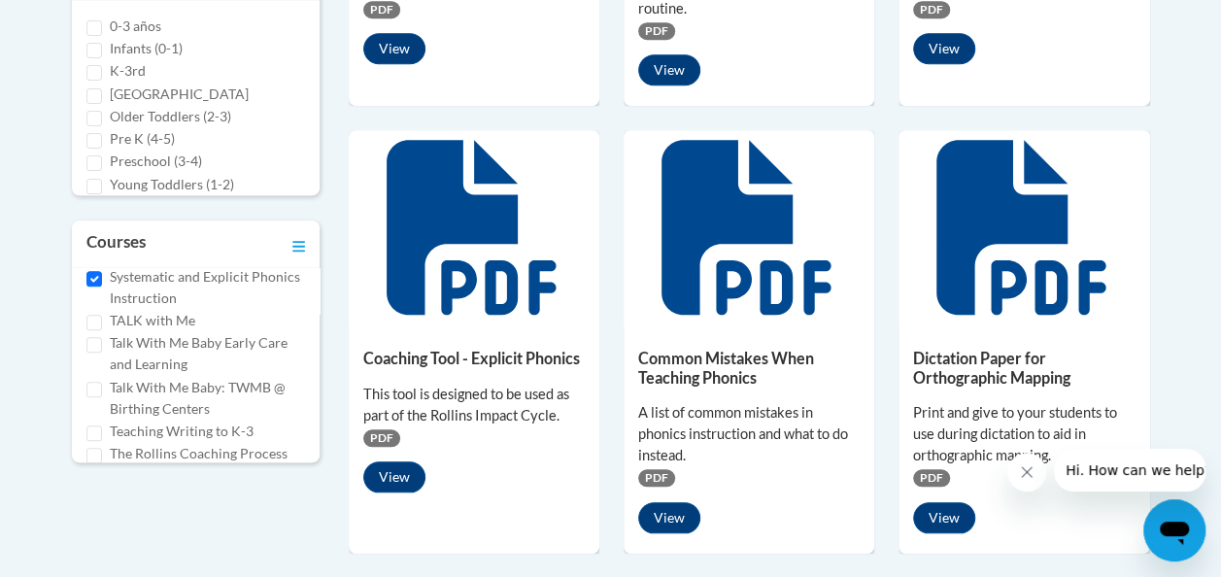
scroll to position [780, 0]
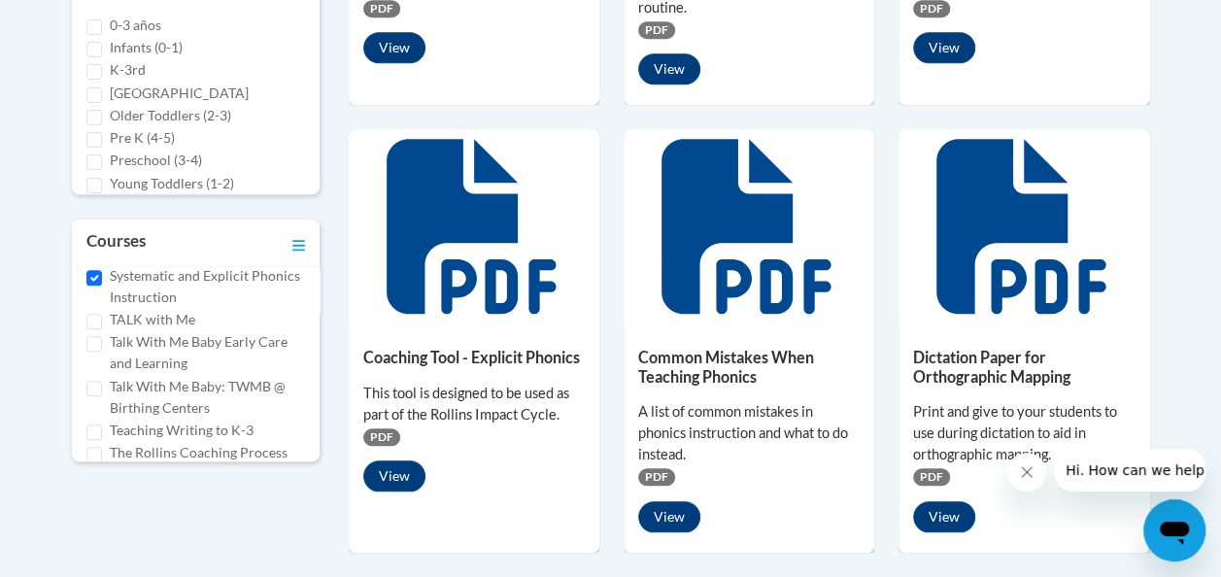
click at [589, 442] on div "Coaching Tool - Explicit Phonics This tool is designed to be used as part of th…" at bounding box center [474, 414] width 251 height 183
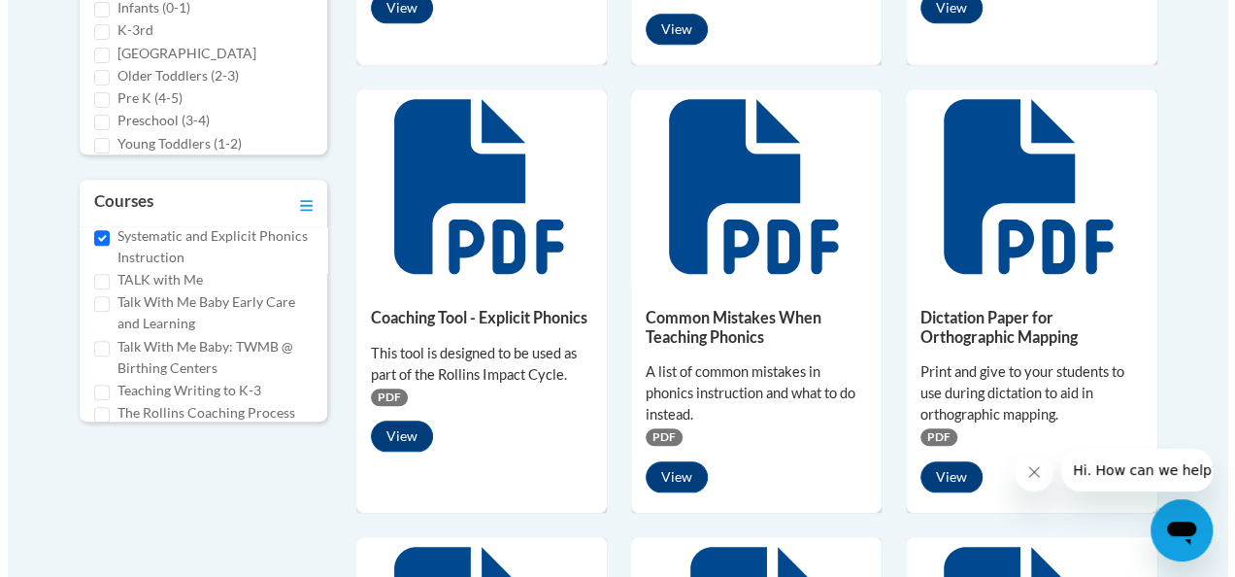
scroll to position [822, 0]
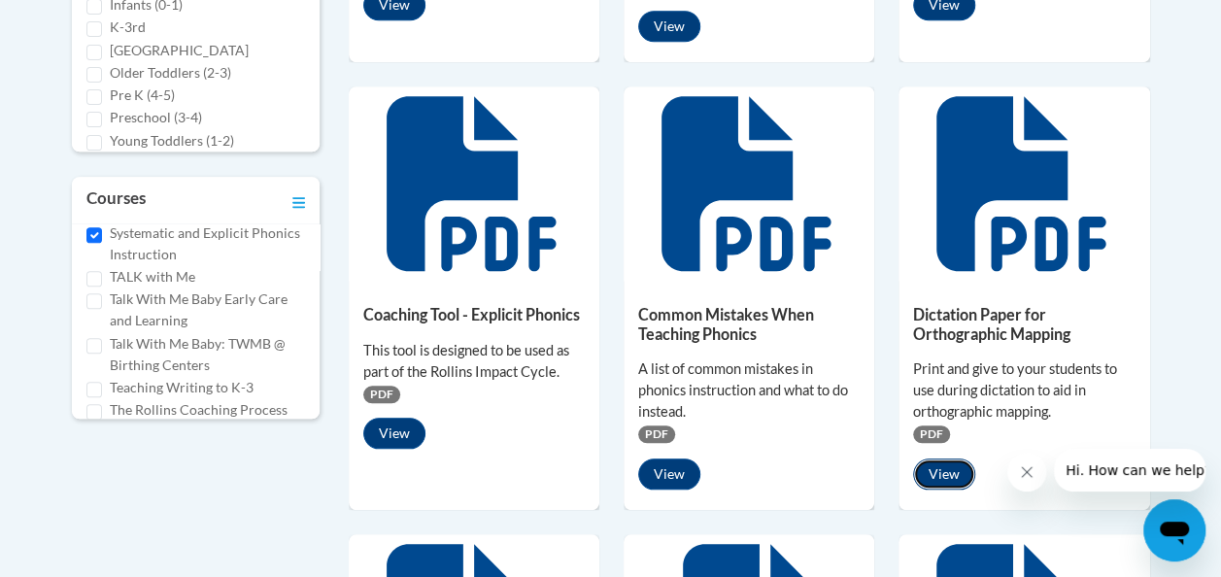
click at [949, 472] on button "View" at bounding box center [944, 473] width 62 height 31
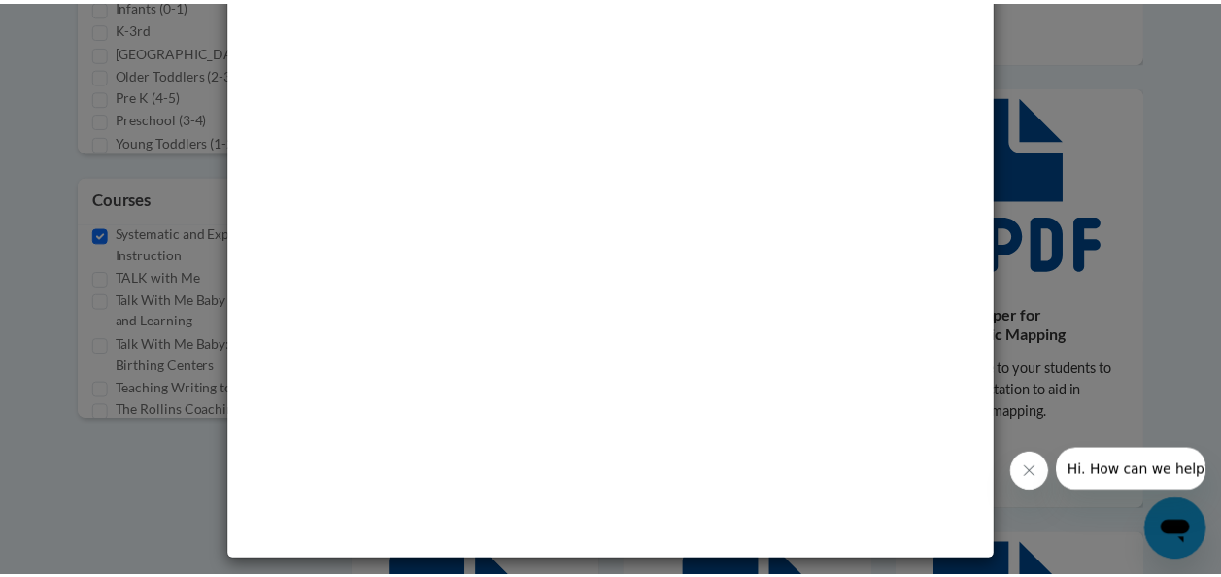
scroll to position [0, 0]
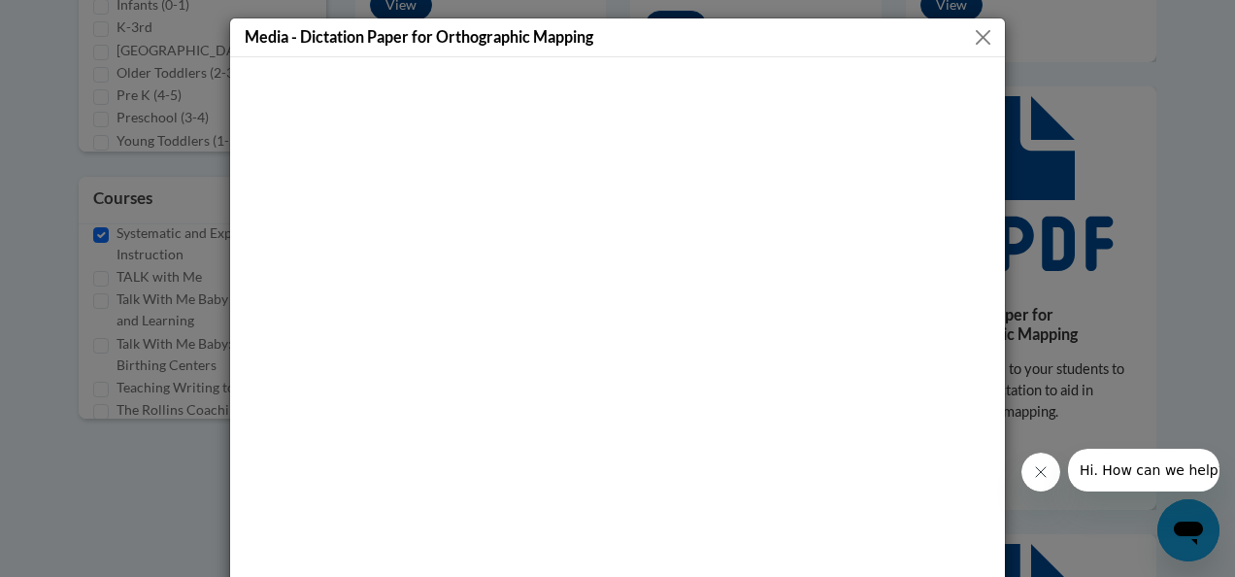
click at [981, 32] on button "Close" at bounding box center [983, 37] width 24 height 24
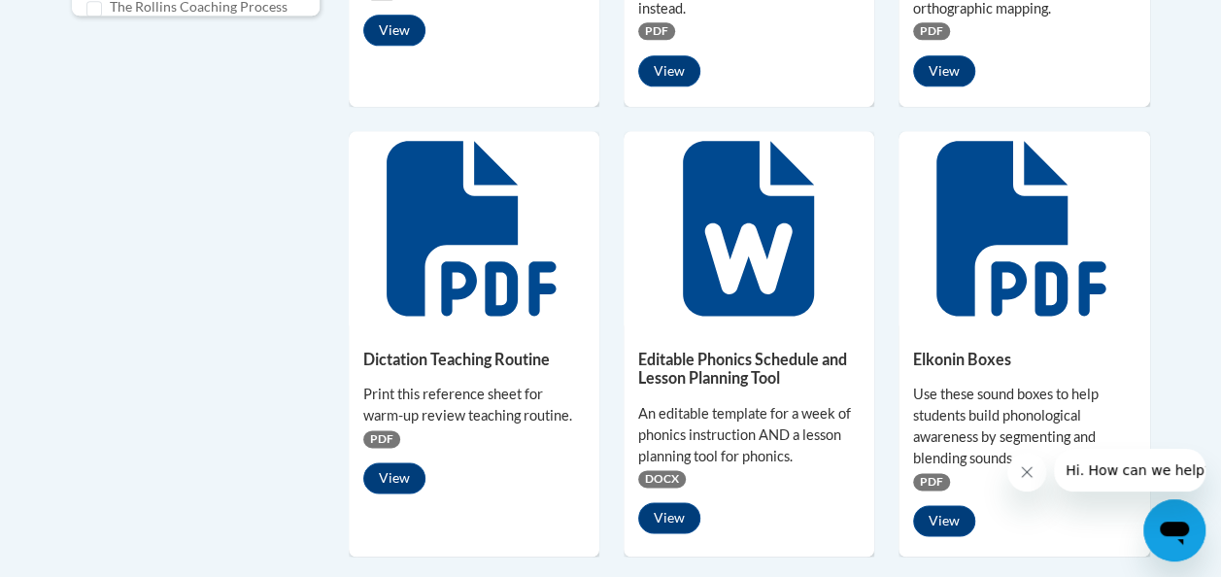
scroll to position [1230, 0]
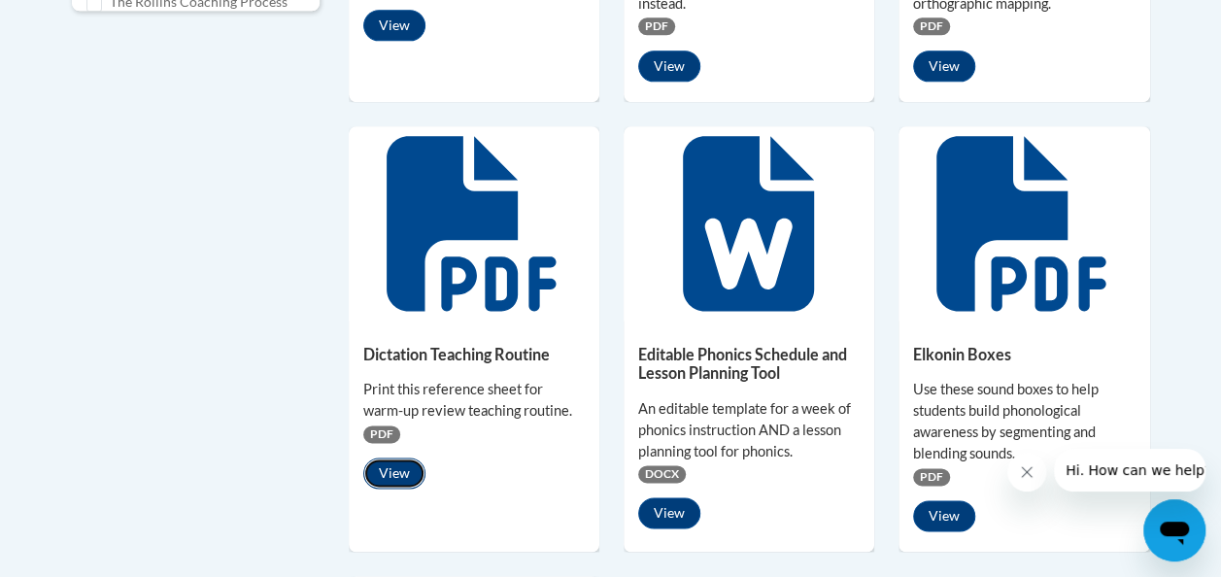
click at [401, 470] on button "View" at bounding box center [394, 472] width 62 height 31
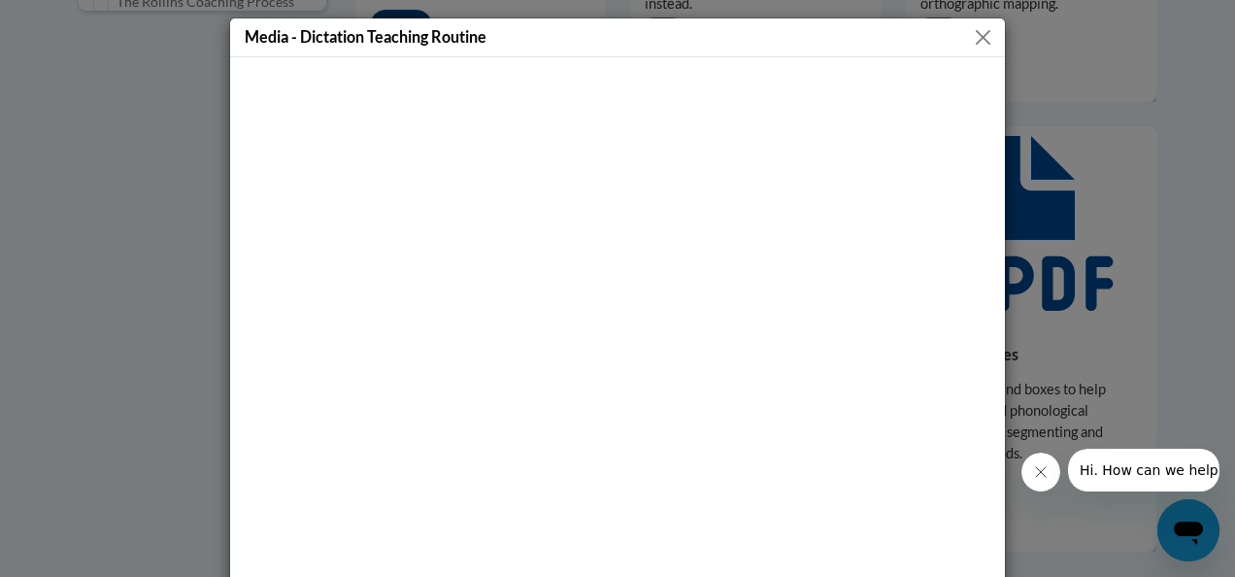
click at [974, 45] on button "Close" at bounding box center [983, 37] width 24 height 24
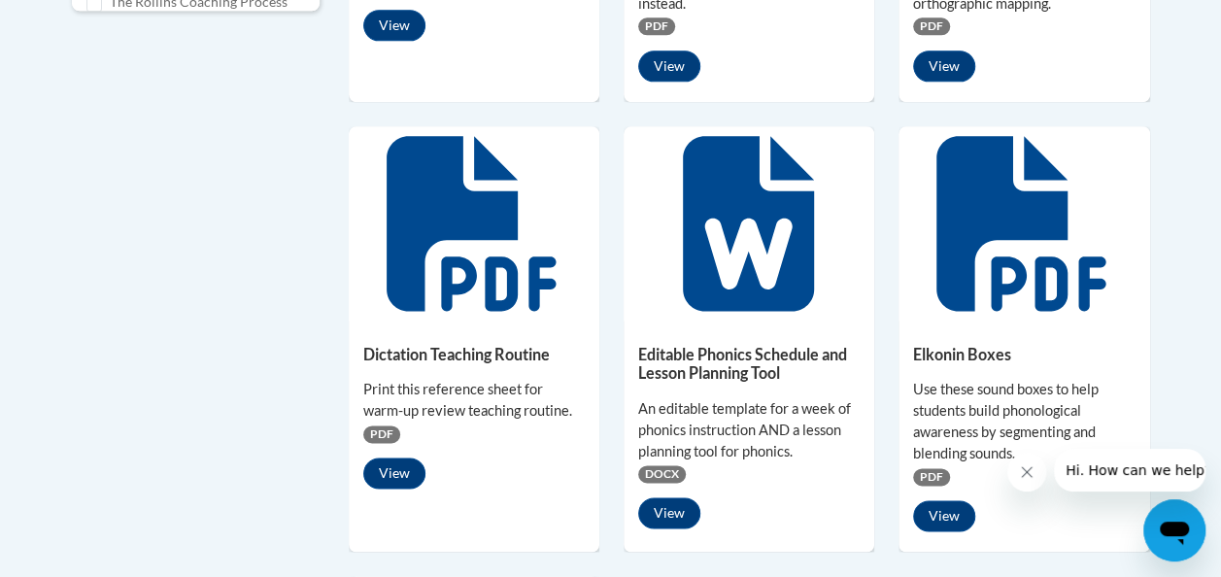
click at [752, 302] on icon at bounding box center [748, 223] width 131 height 175
click at [663, 507] on button "View" at bounding box center [669, 512] width 62 height 31
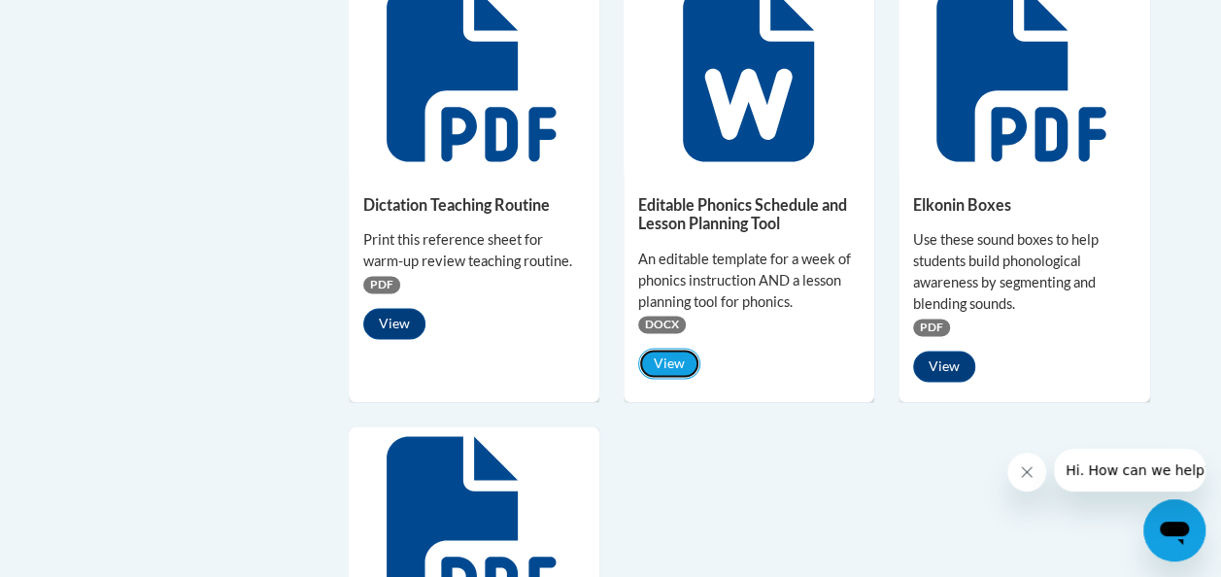
scroll to position [1384, 0]
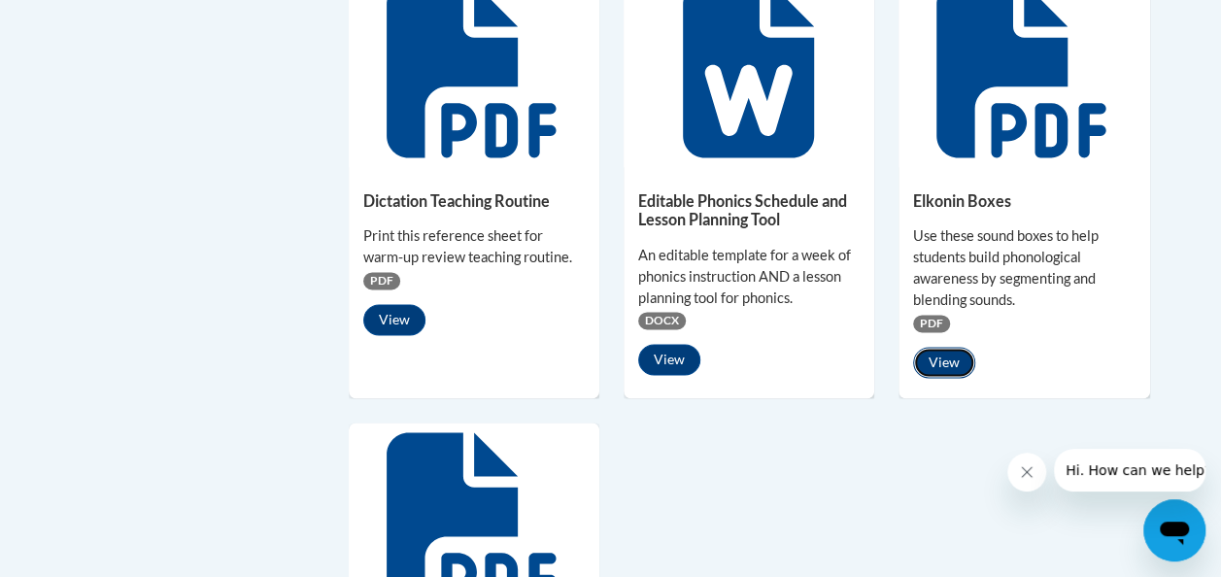
click at [952, 365] on button "View" at bounding box center [944, 362] width 62 height 31
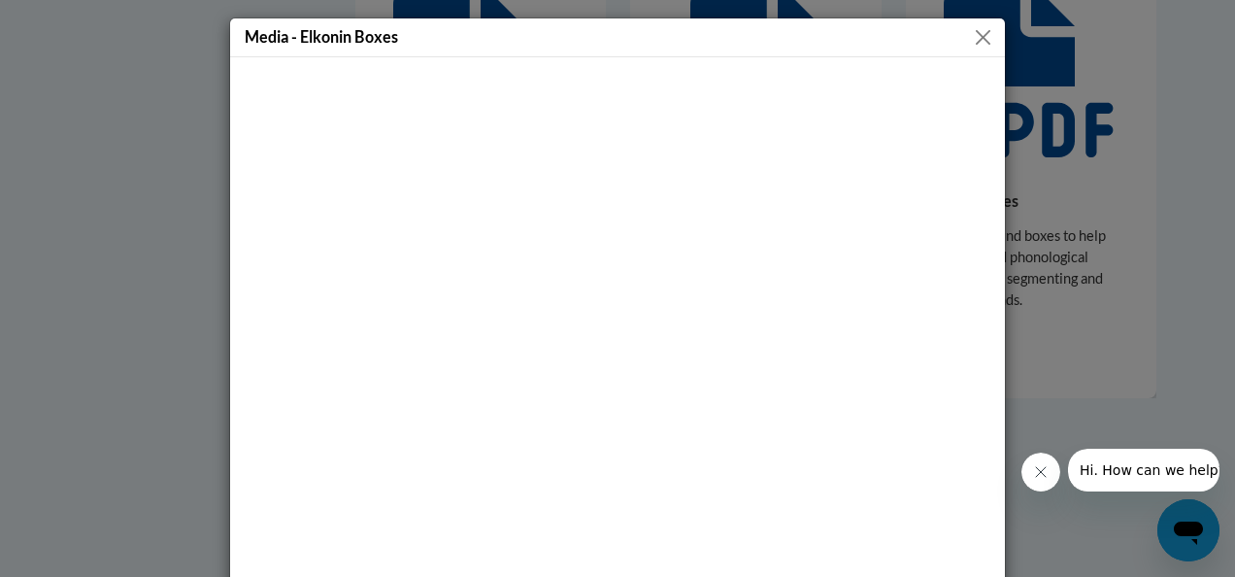
click at [973, 36] on button "Close" at bounding box center [983, 37] width 24 height 24
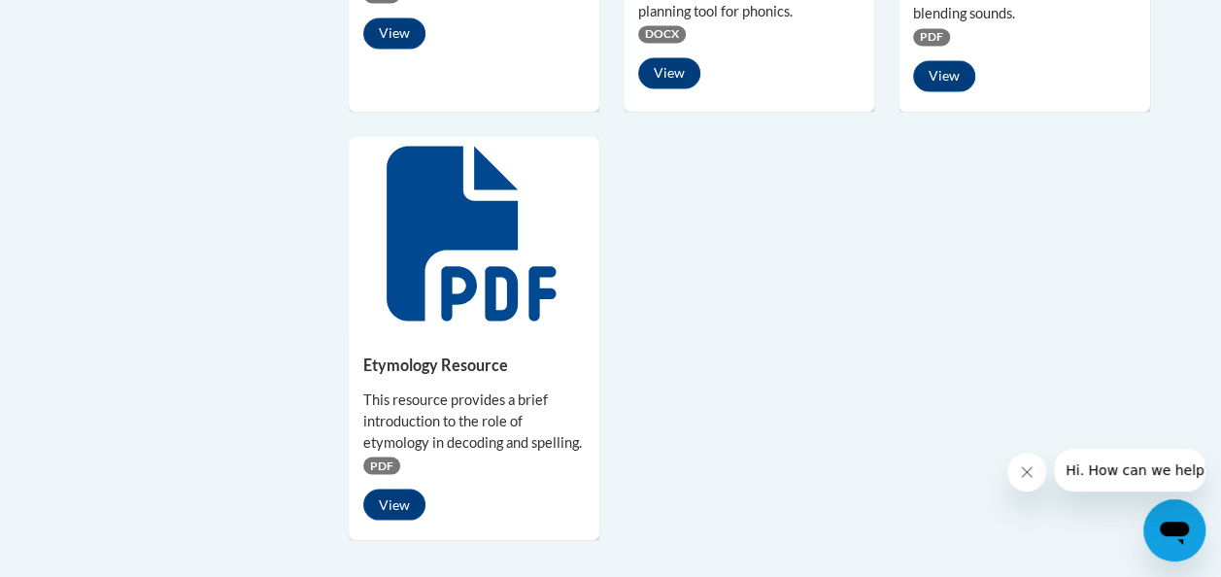
scroll to position [1693, 0]
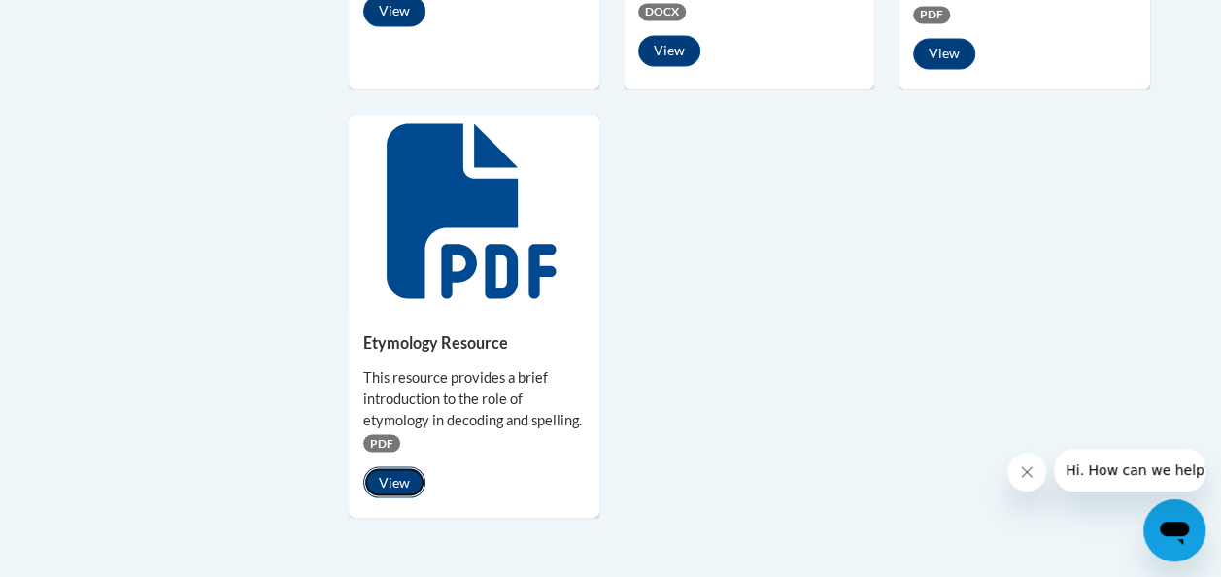
click at [388, 482] on button "View" at bounding box center [394, 481] width 62 height 31
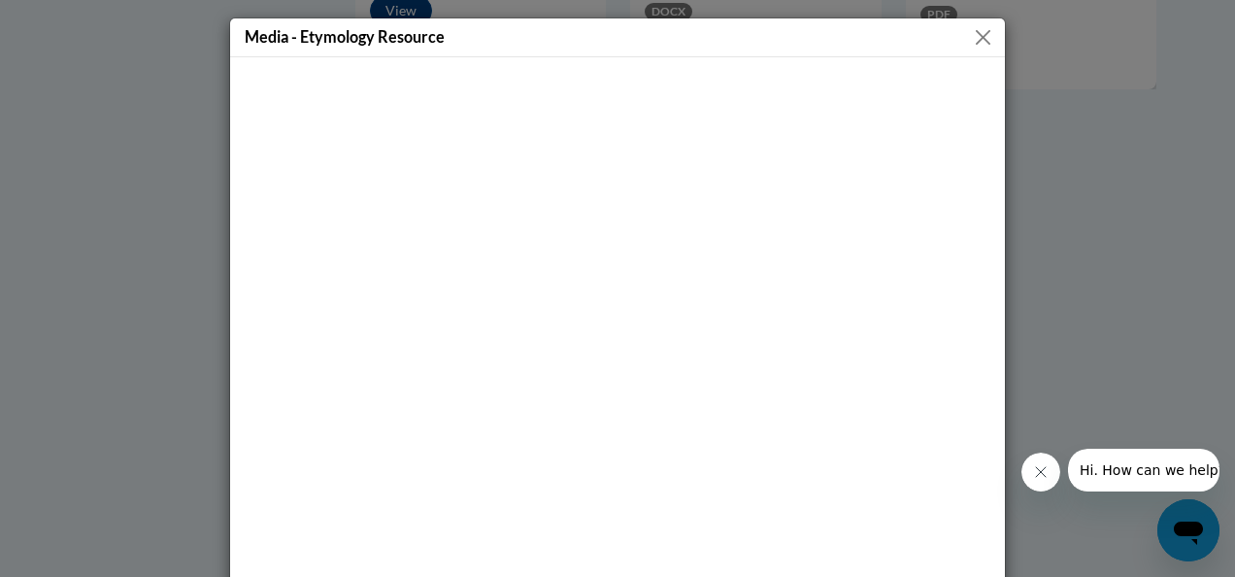
click at [979, 37] on button "Close" at bounding box center [983, 37] width 24 height 24
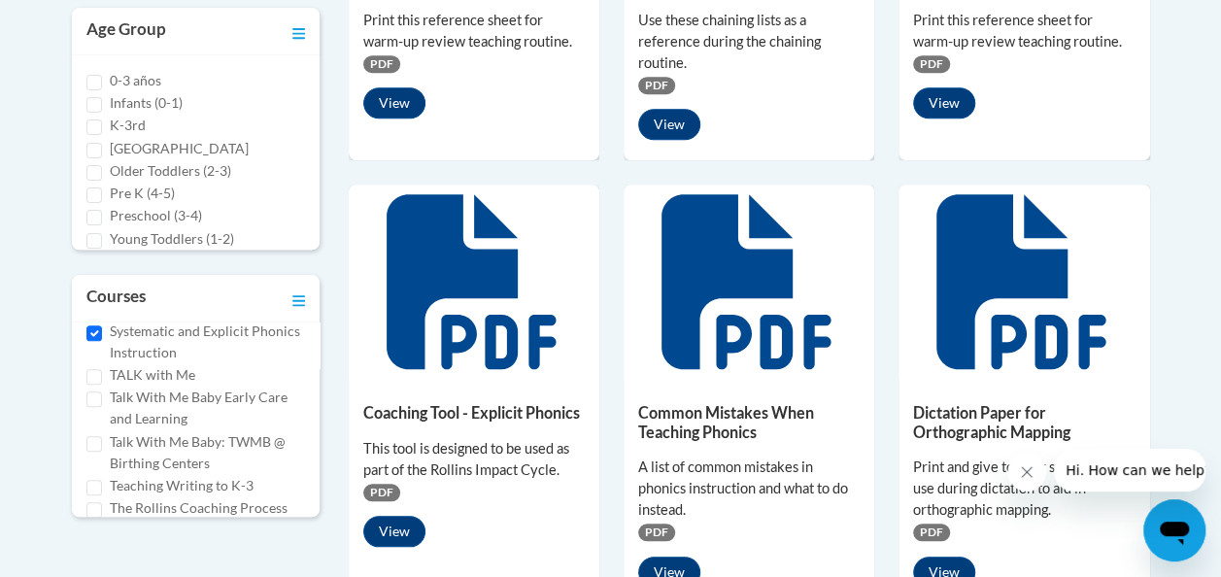
scroll to position [718, 0]
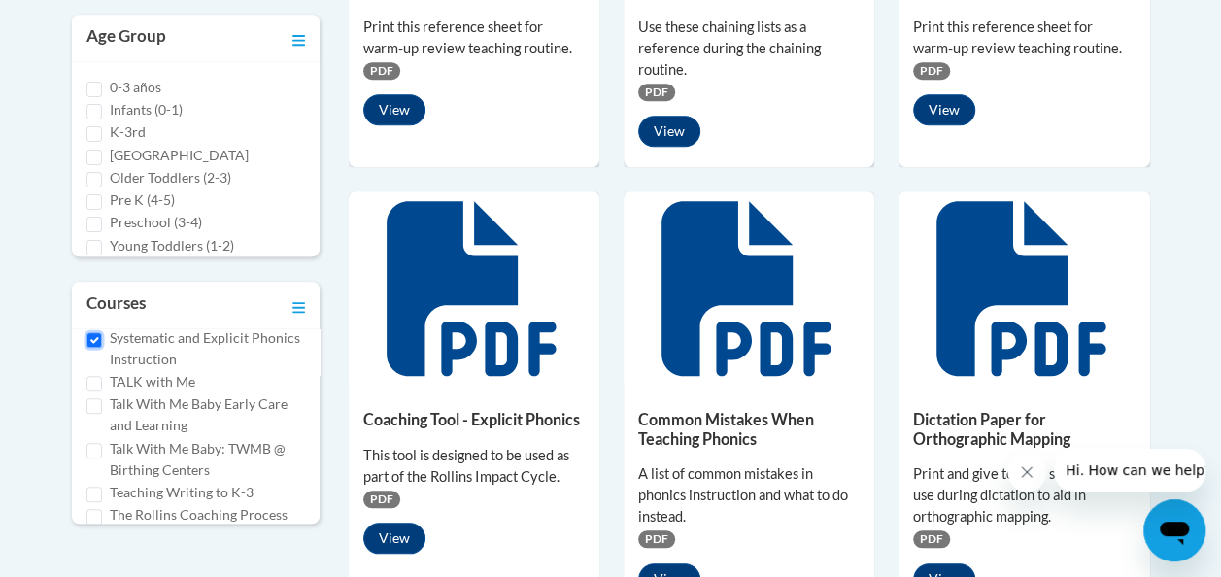
click at [95, 348] on input "Systematic and Explicit Phonics Instruction" at bounding box center [94, 340] width 16 height 16
checkbox input "false"
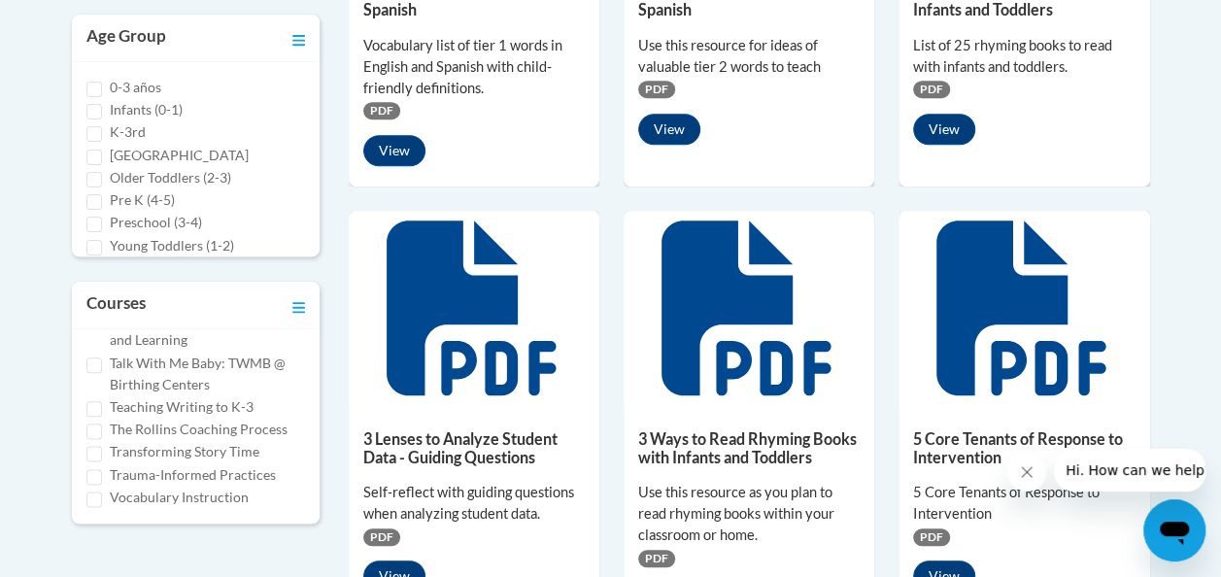
scroll to position [1343, 0]
click at [97, 461] on input "Transforming Story Time" at bounding box center [94, 454] width 16 height 16
checkbox input "true"
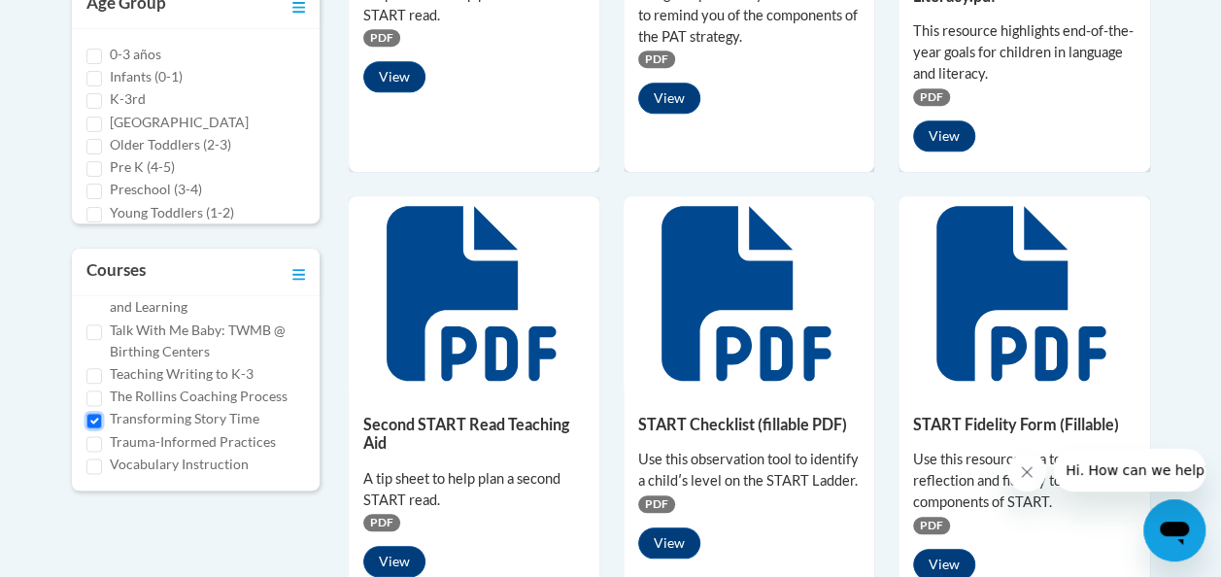
scroll to position [767, 0]
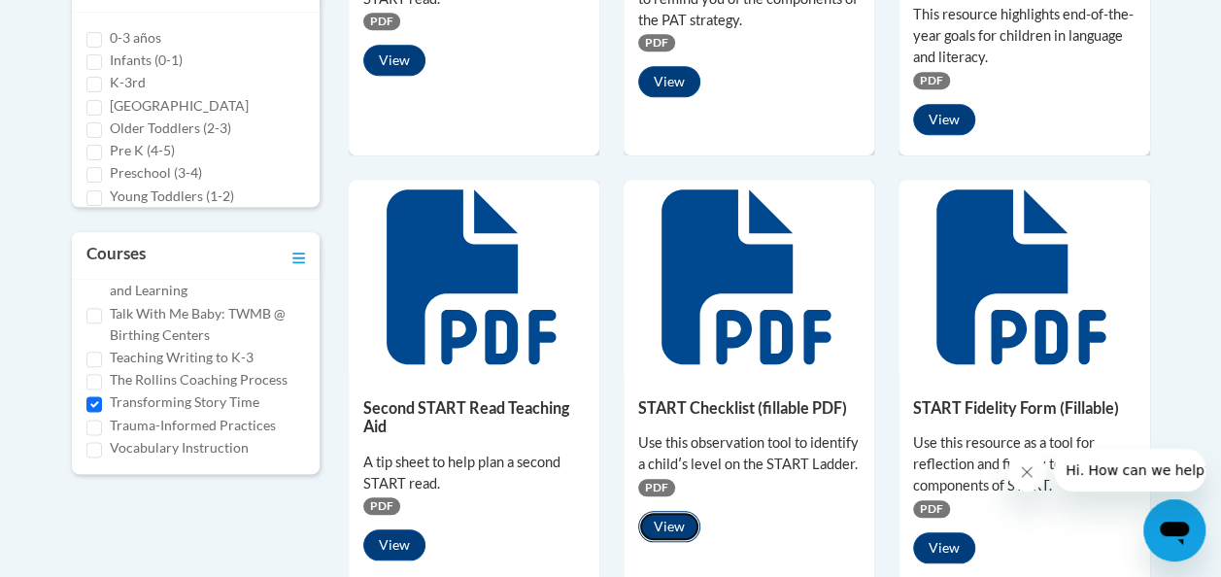
click at [669, 511] on button "View" at bounding box center [669, 526] width 62 height 31
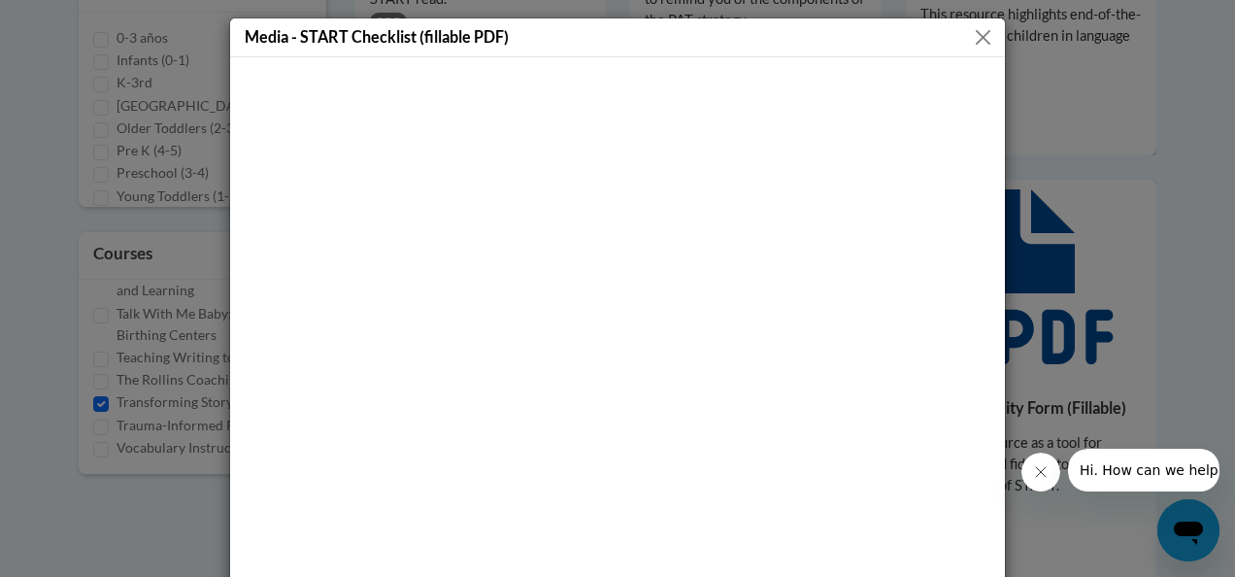
click at [971, 36] on button "Close" at bounding box center [983, 37] width 24 height 24
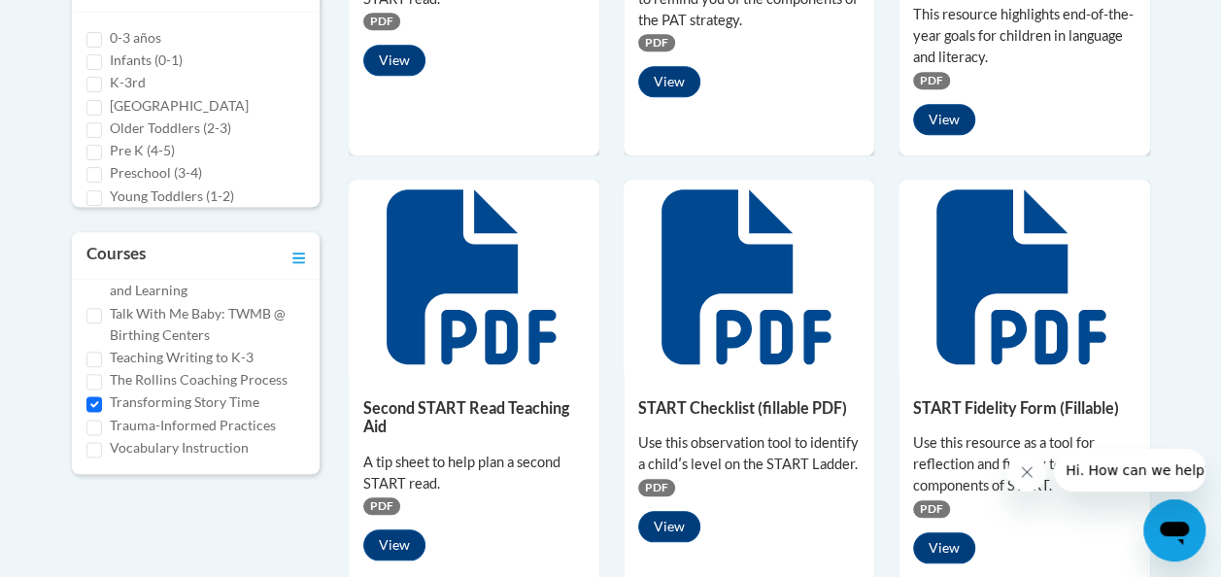
click at [488, 374] on div "Second START Read Teaching Aid A tip sheet to help plan a second START read. PD…" at bounding box center [474, 475] width 251 height 202
click at [392, 529] on button "View" at bounding box center [394, 544] width 62 height 31
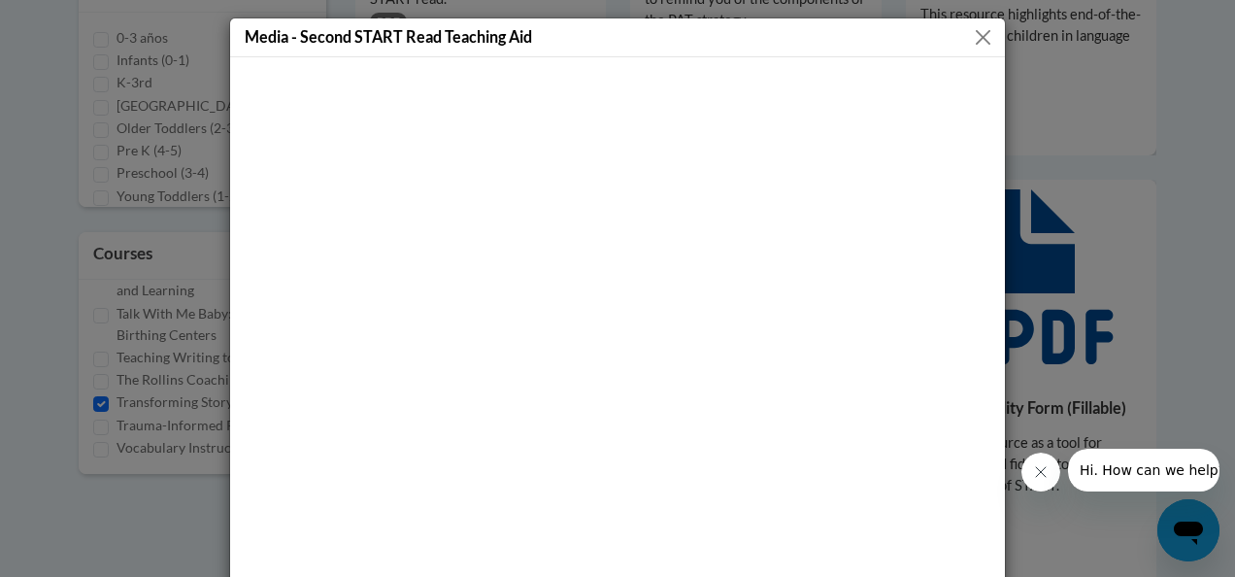
click at [1057, 221] on div "Media - Second START Read Teaching Aid" at bounding box center [617, 288] width 1235 height 577
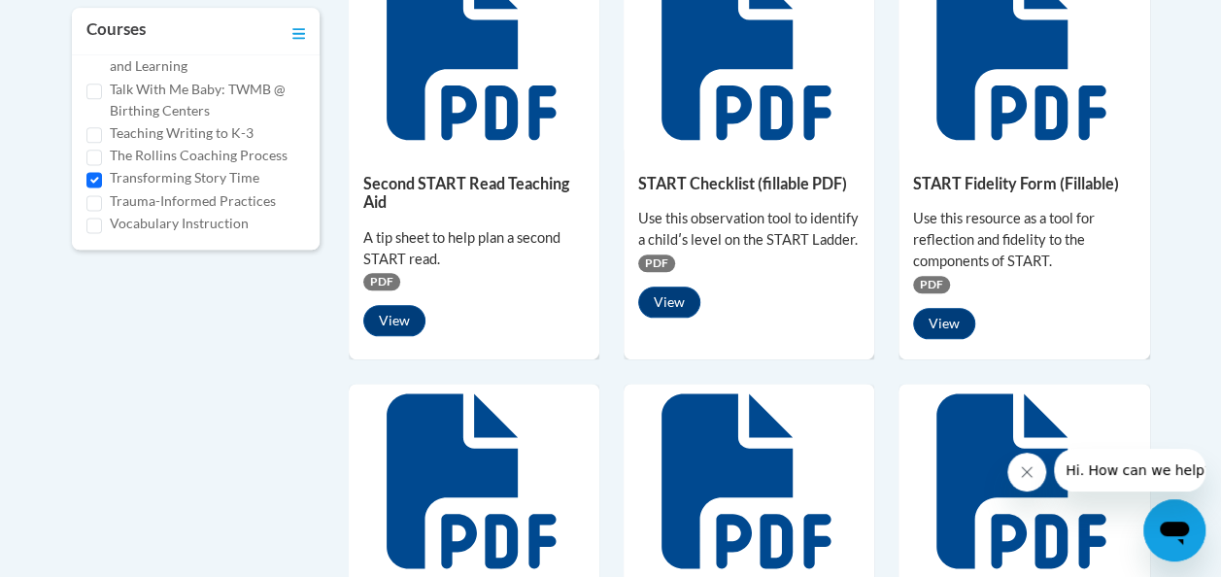
scroll to position [994, 0]
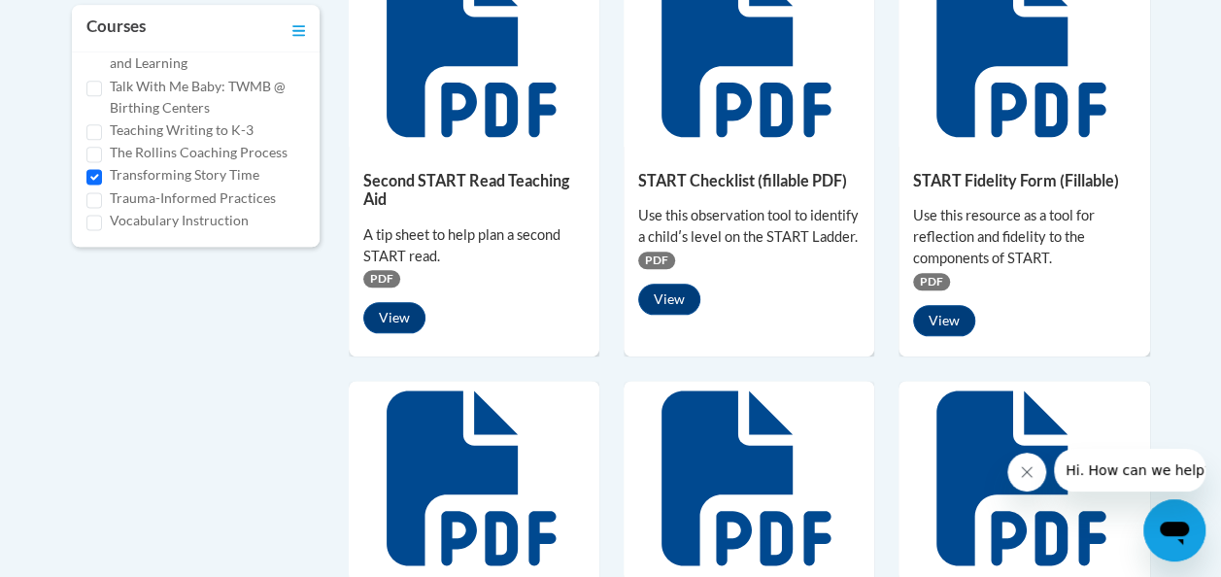
click at [1046, 226] on div "Use this resource as a tool for reflection and fidelity to the components of ST…" at bounding box center [1023, 237] width 221 height 64
